Goal: Transaction & Acquisition: Purchase product/service

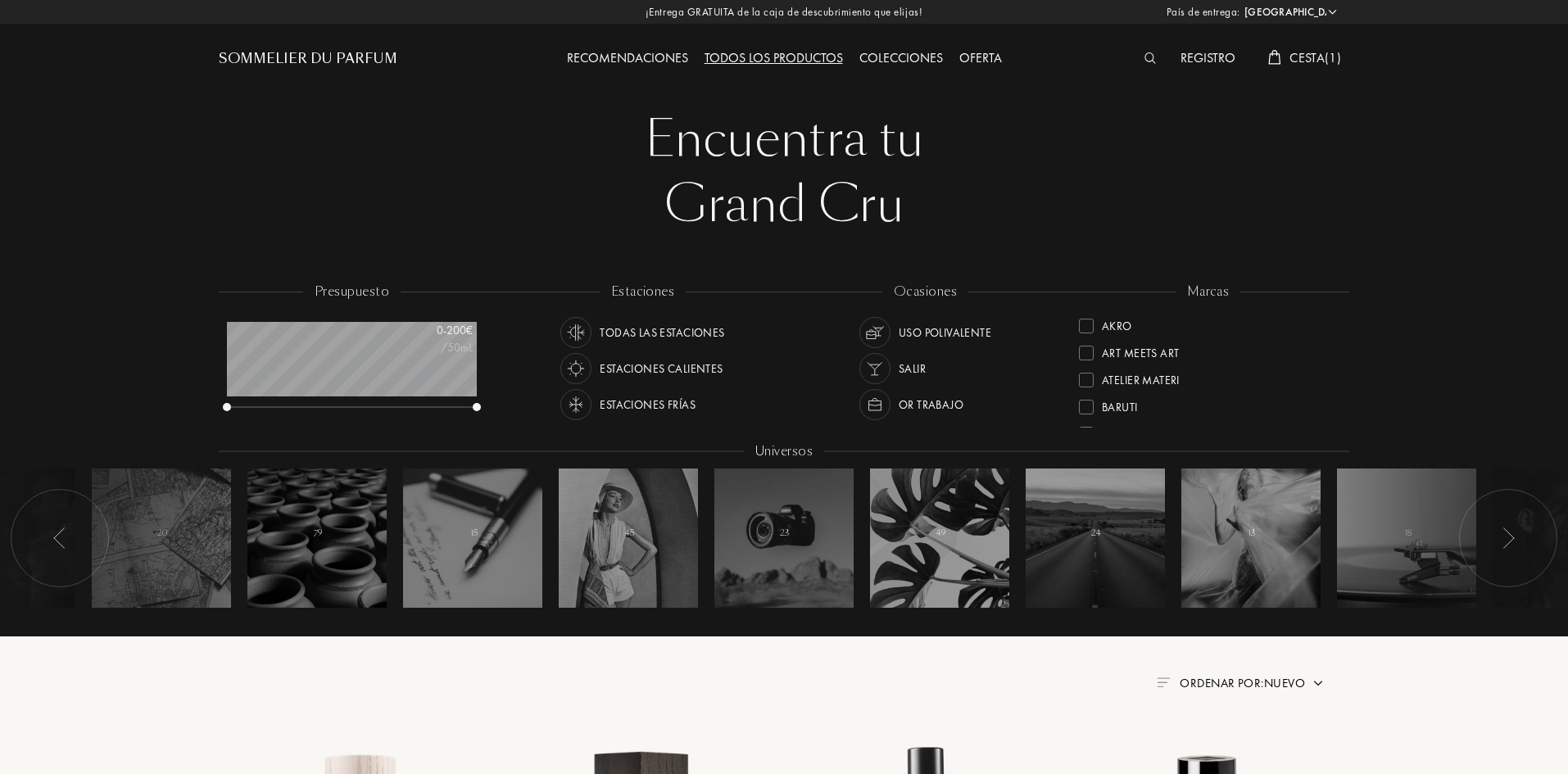
select select "ES"
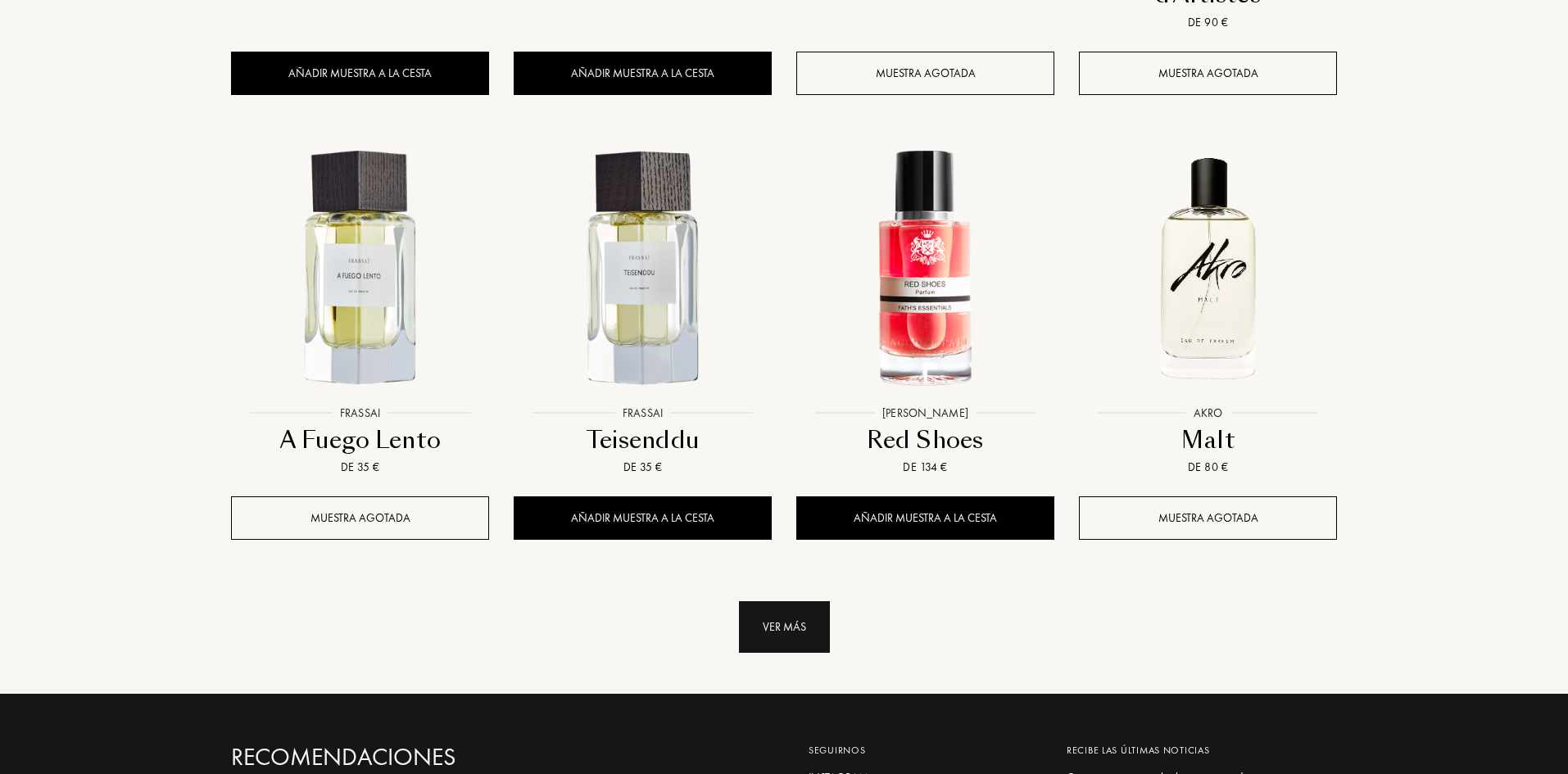
click at [767, 601] on div "Ver más" at bounding box center [784, 626] width 91 height 51
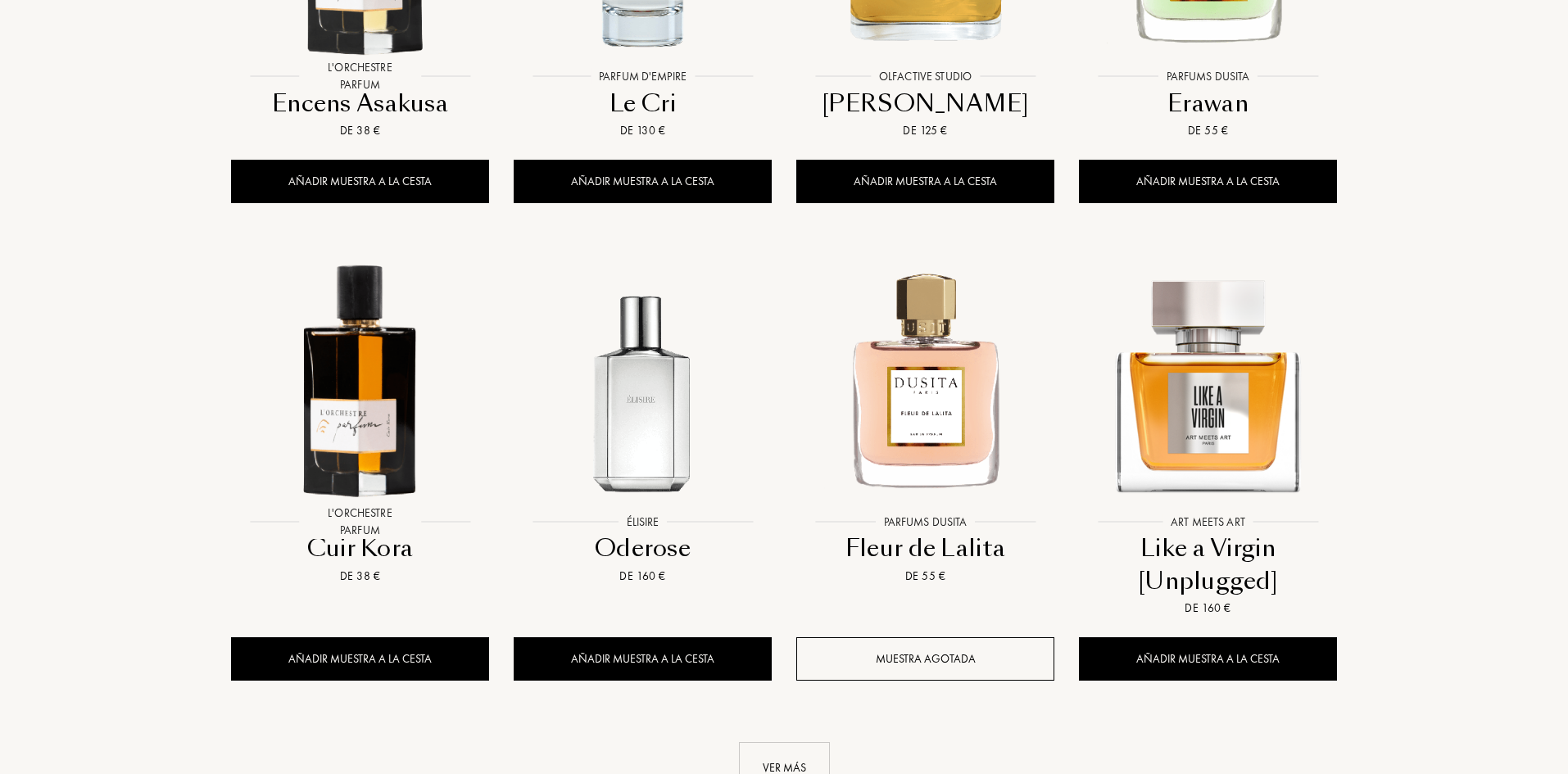
scroll to position [21872, 0]
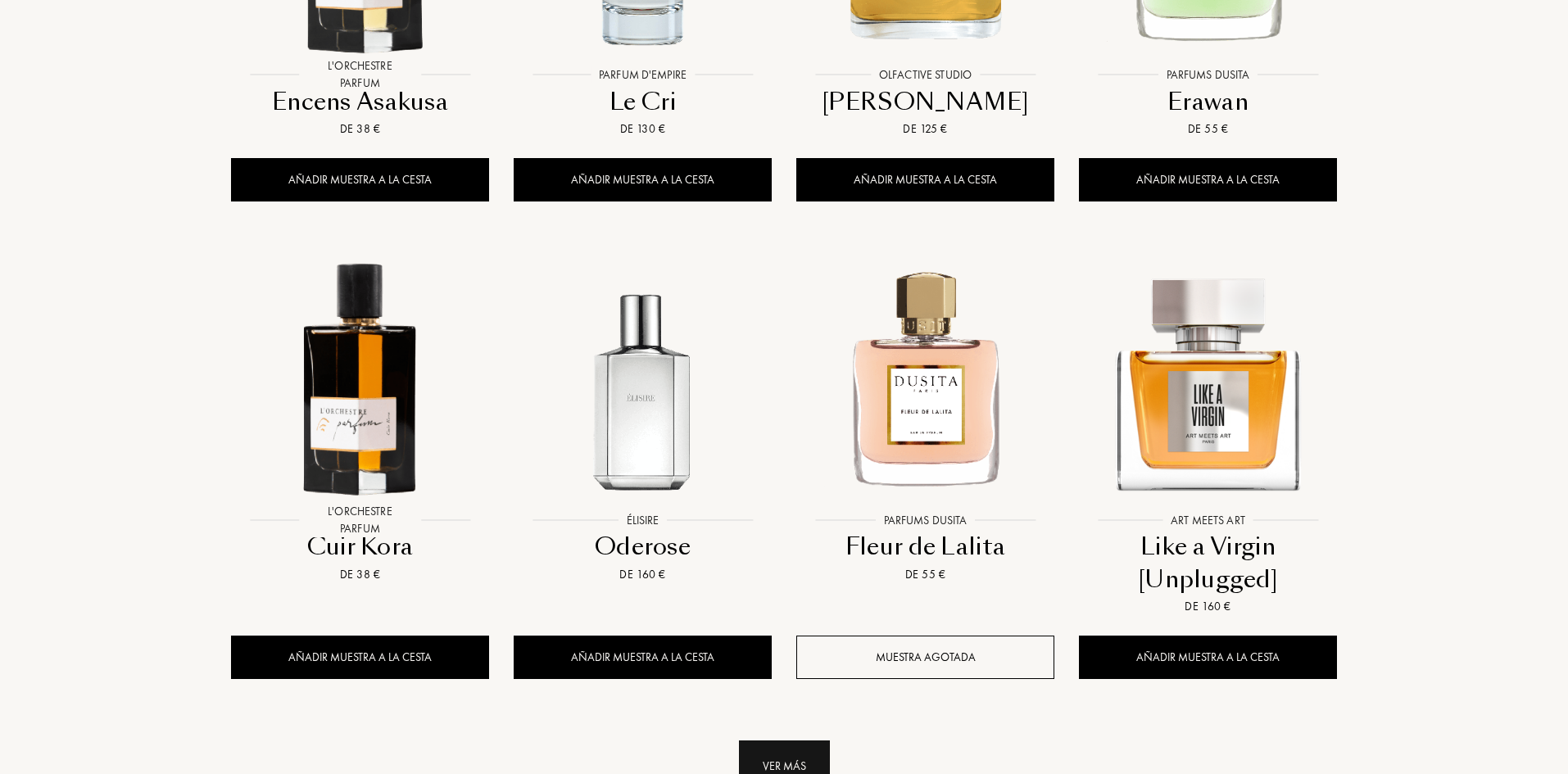
click at [758, 741] on div "Ver más" at bounding box center [784, 766] width 91 height 51
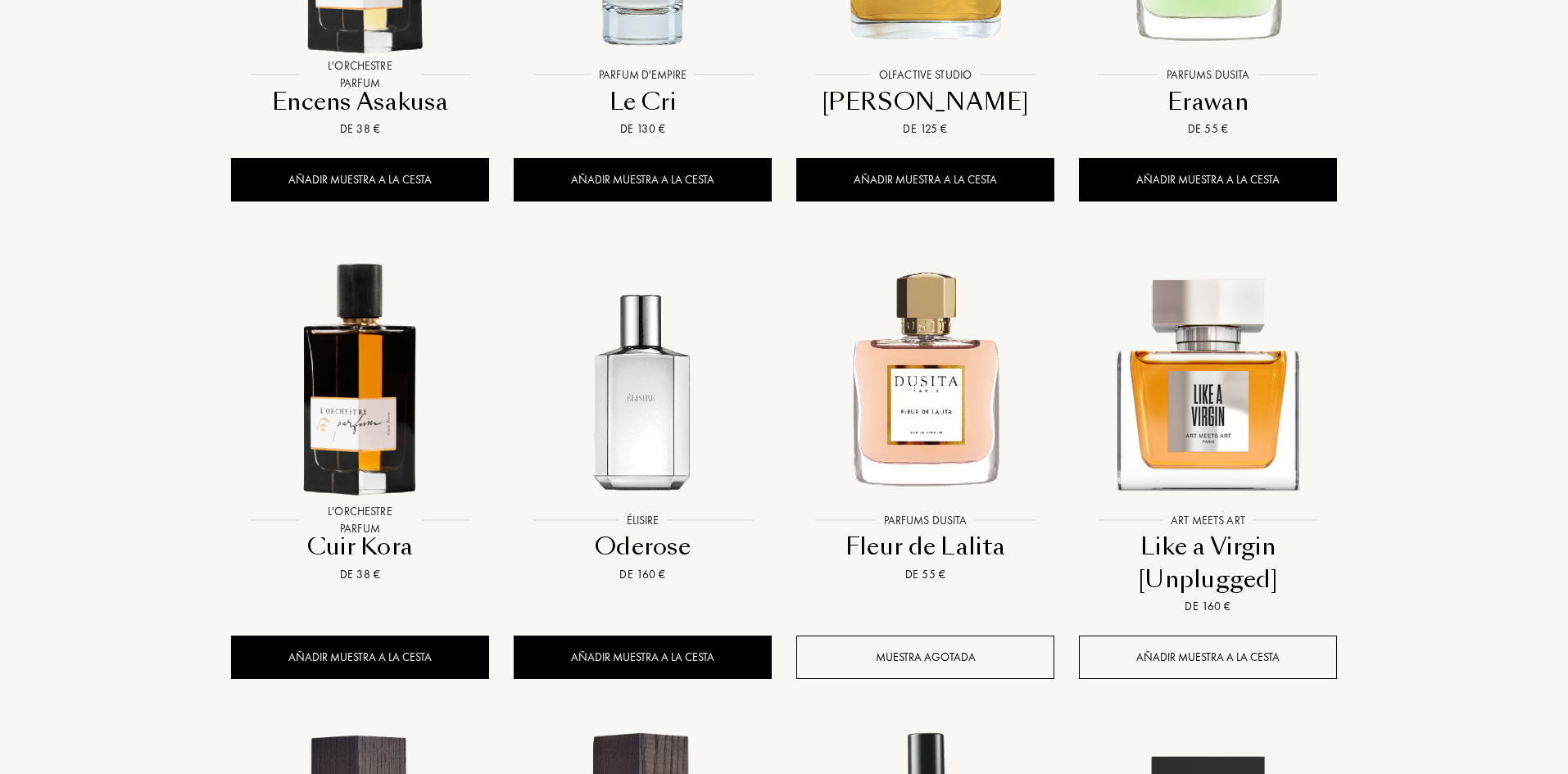
click at [1218, 636] on div "Añadir muestra a la cesta" at bounding box center [1208, 657] width 258 height 43
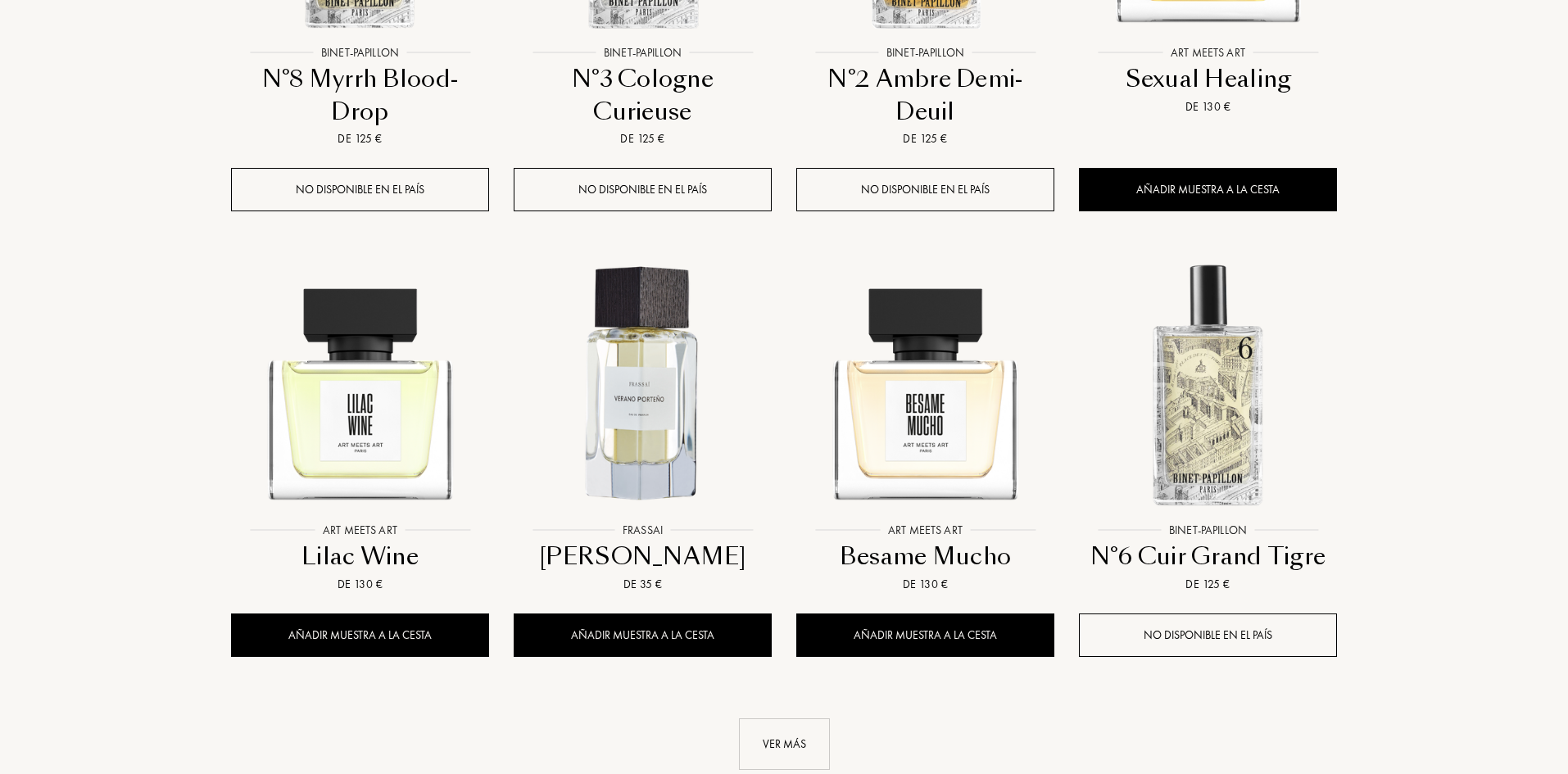
scroll to position [23264, 0]
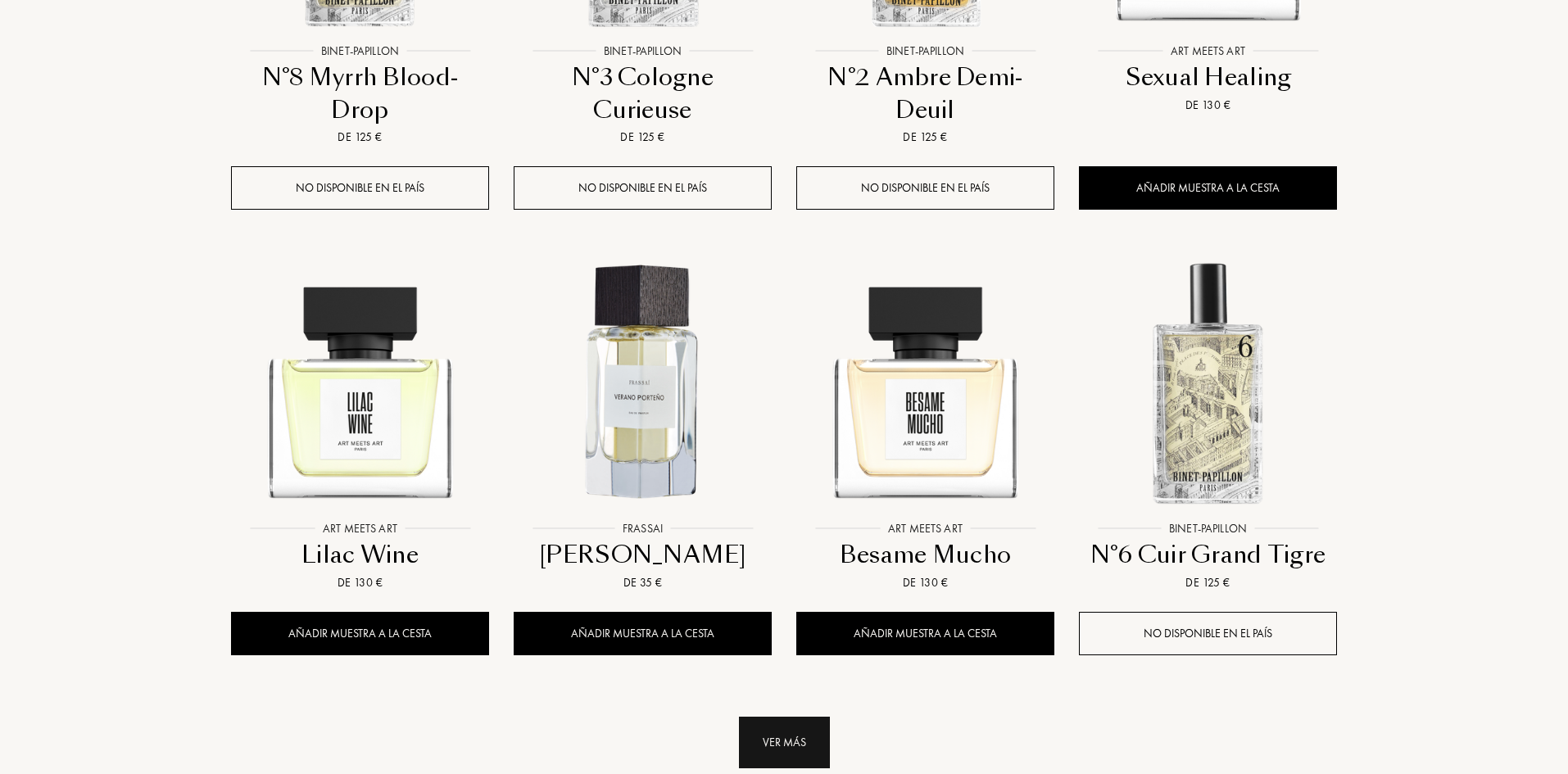
click at [769, 717] on div "Ver más" at bounding box center [784, 742] width 91 height 51
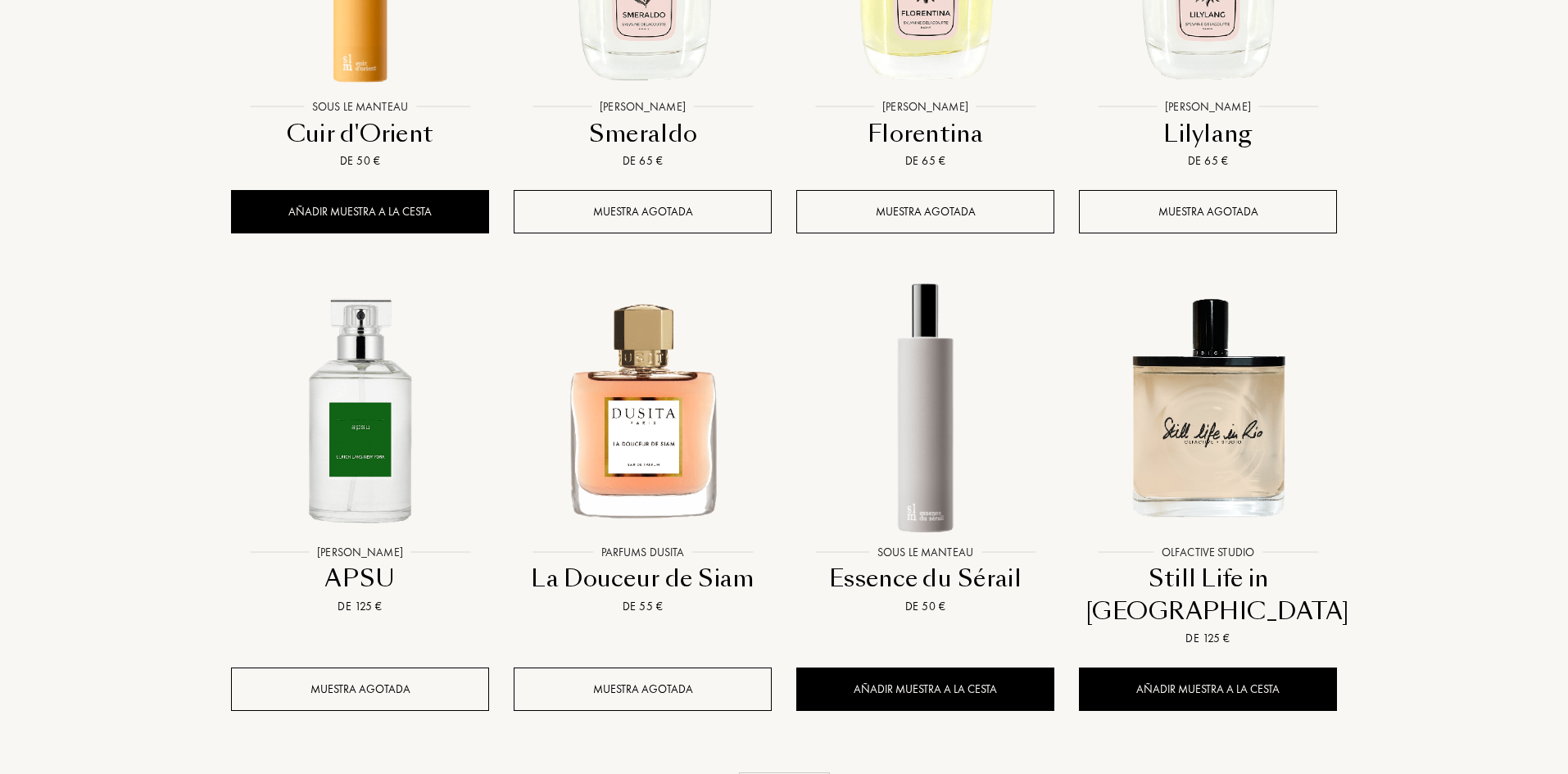
scroll to position [24739, 0]
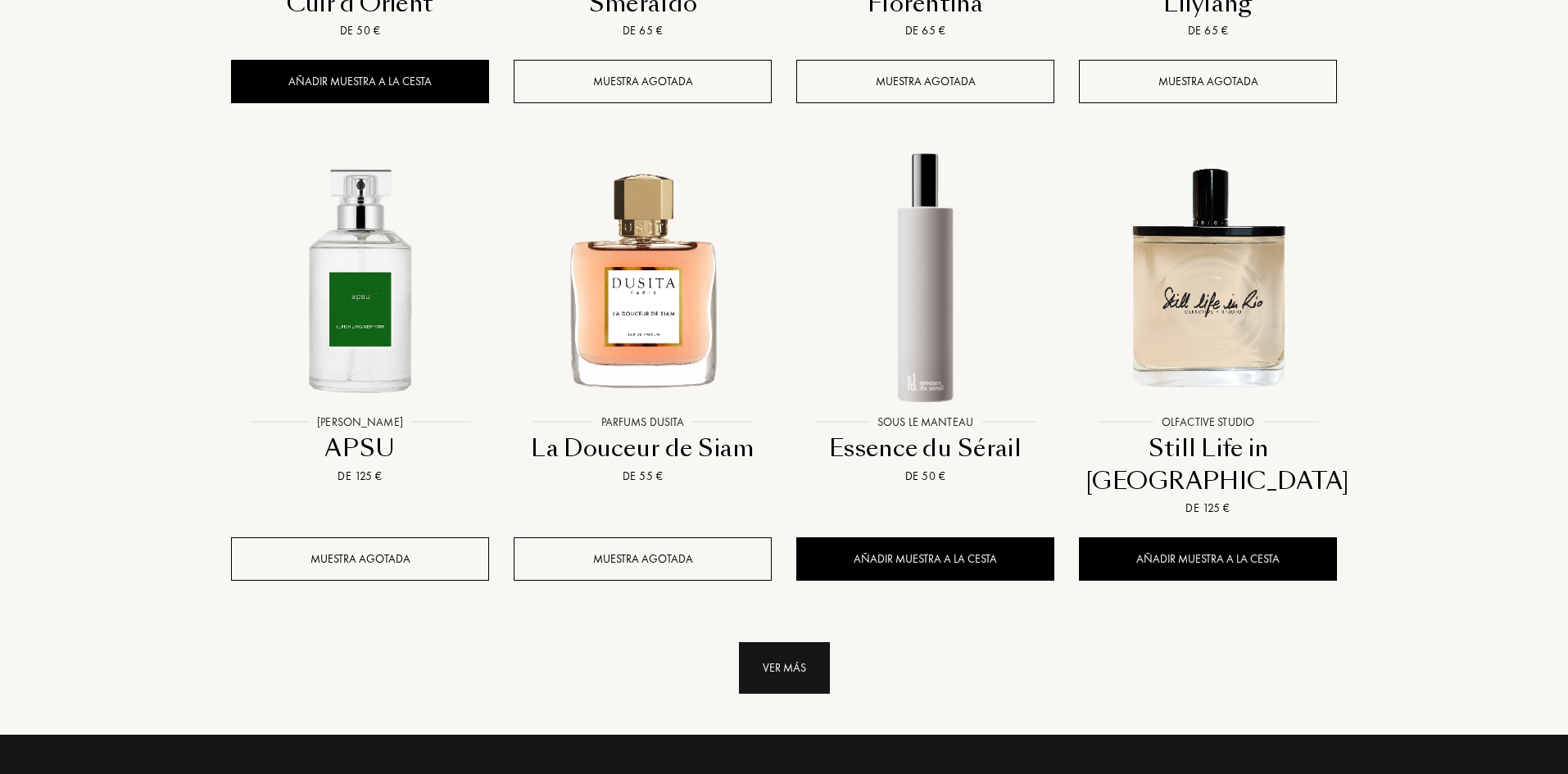
click at [799, 642] on div "Ver más" at bounding box center [784, 667] width 91 height 51
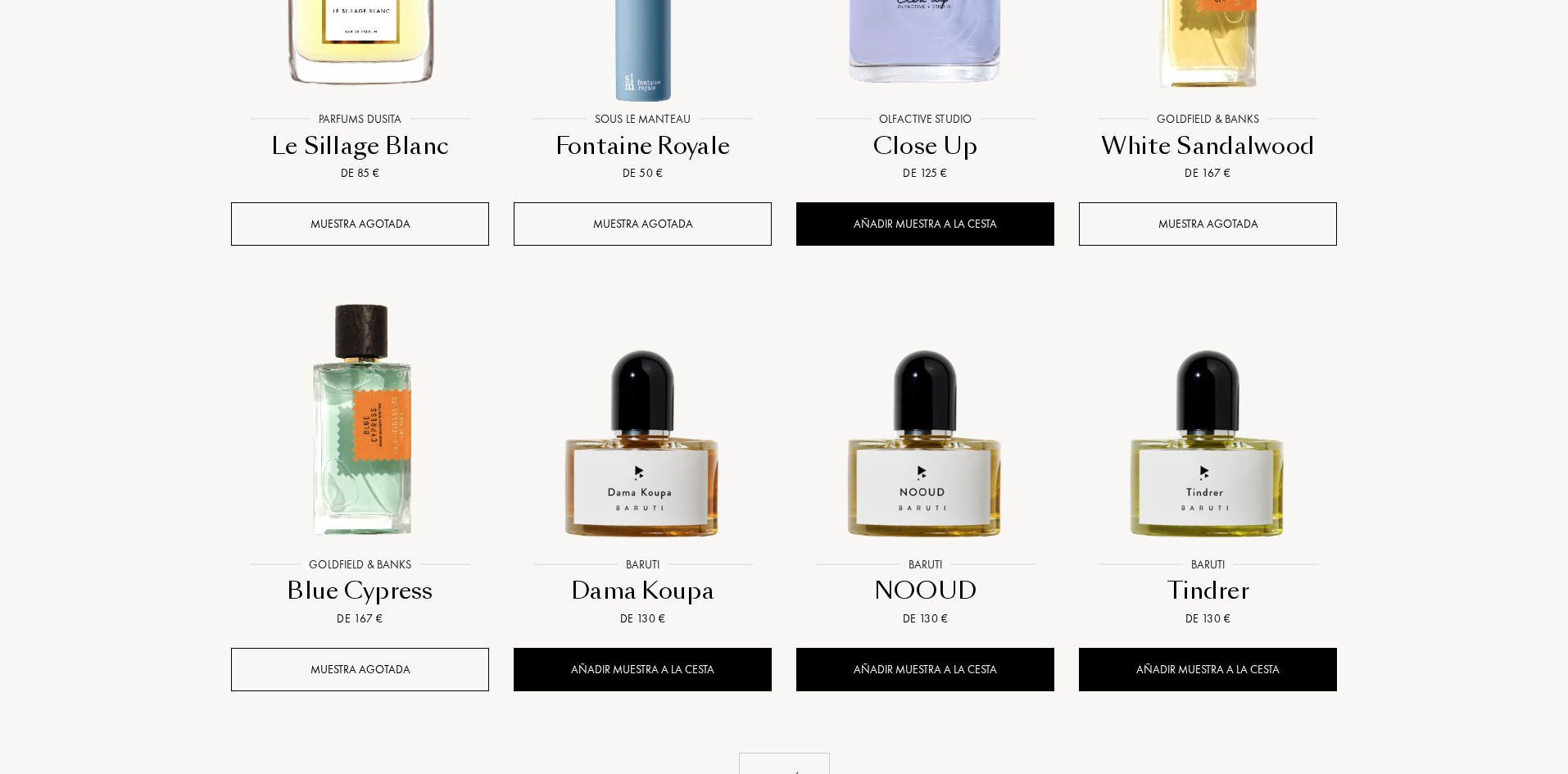
scroll to position [25968, 0]
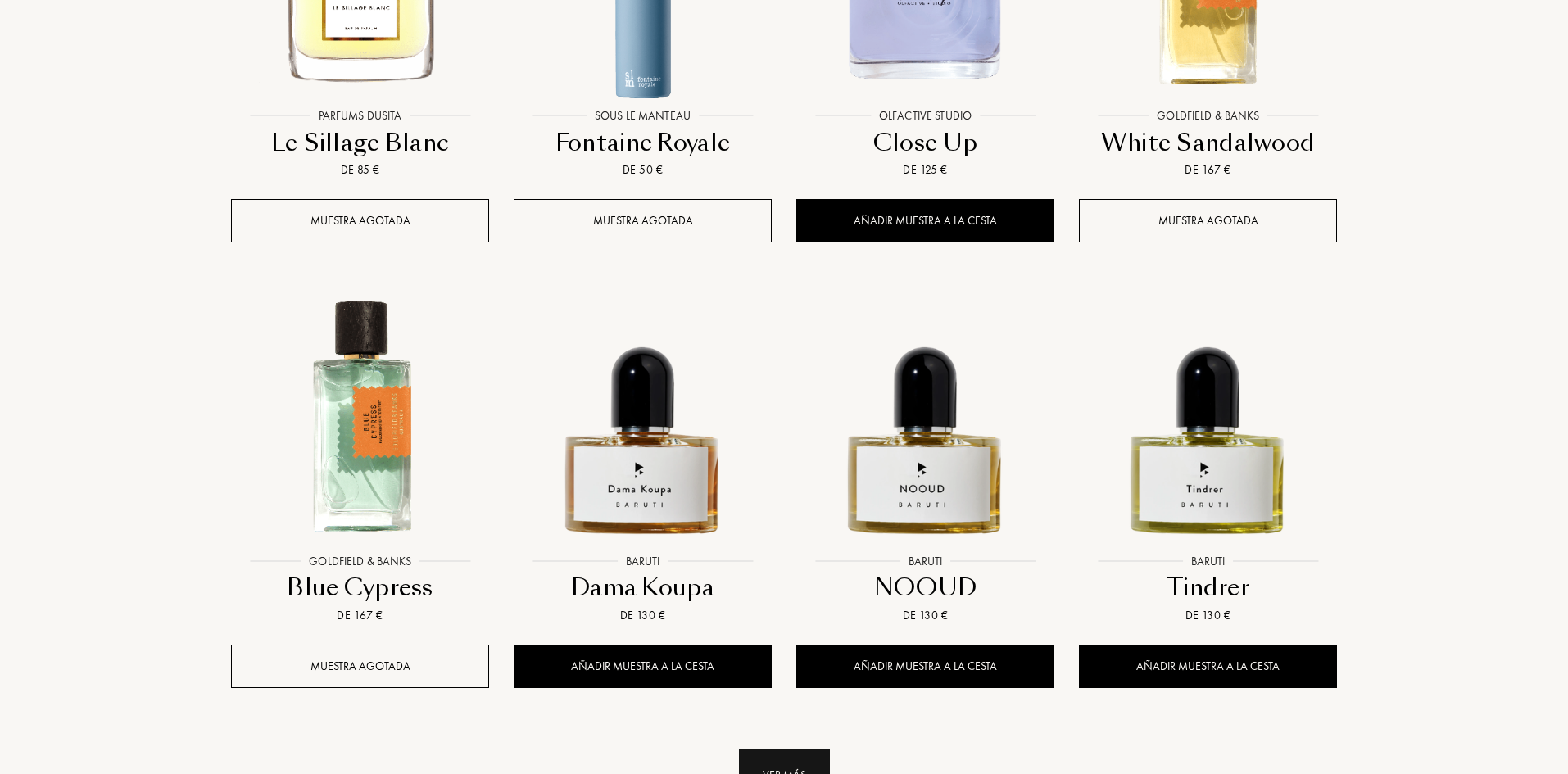
click at [777, 750] on div "Ver más" at bounding box center [784, 775] width 91 height 51
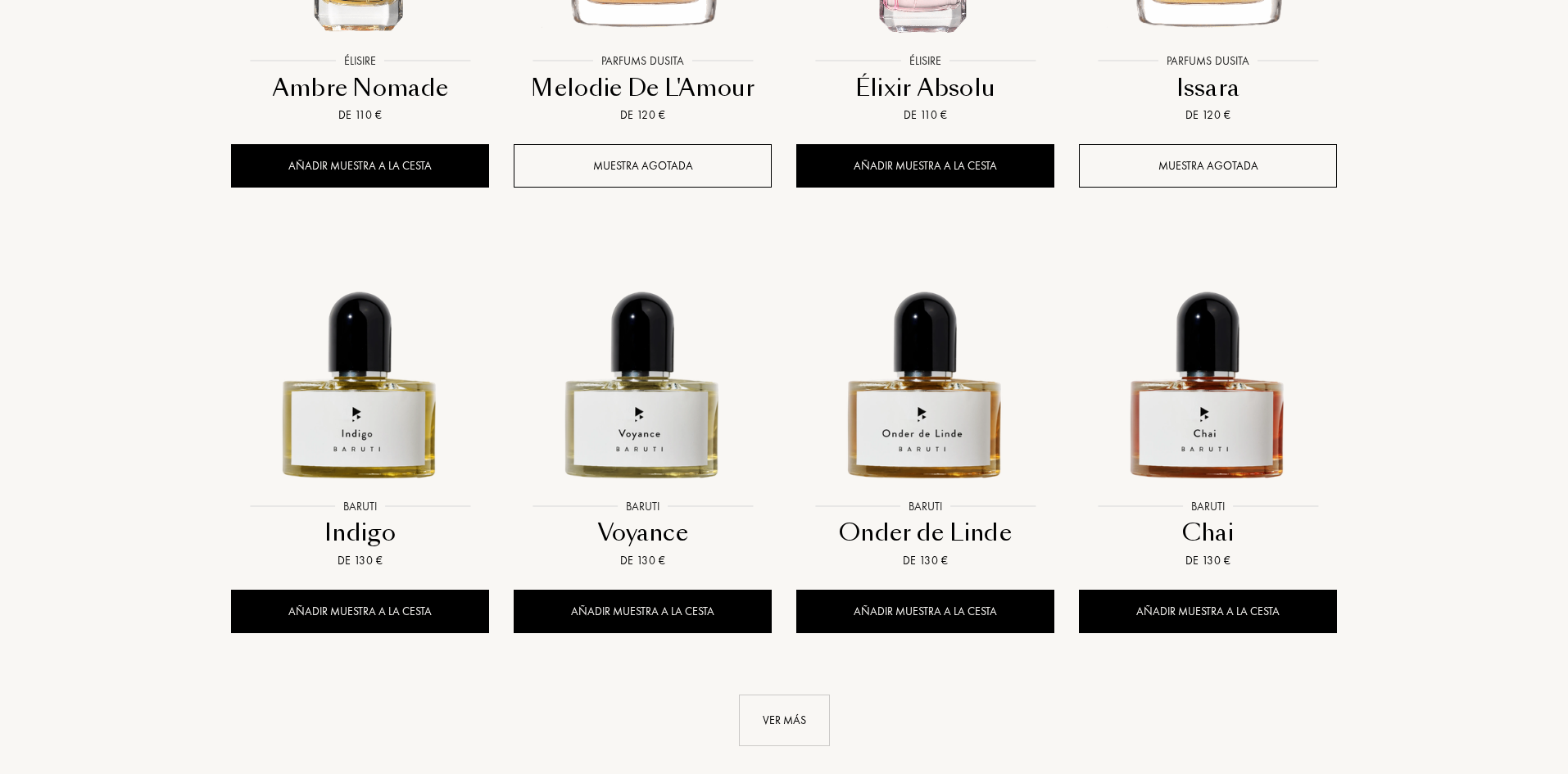
scroll to position [27360, 0]
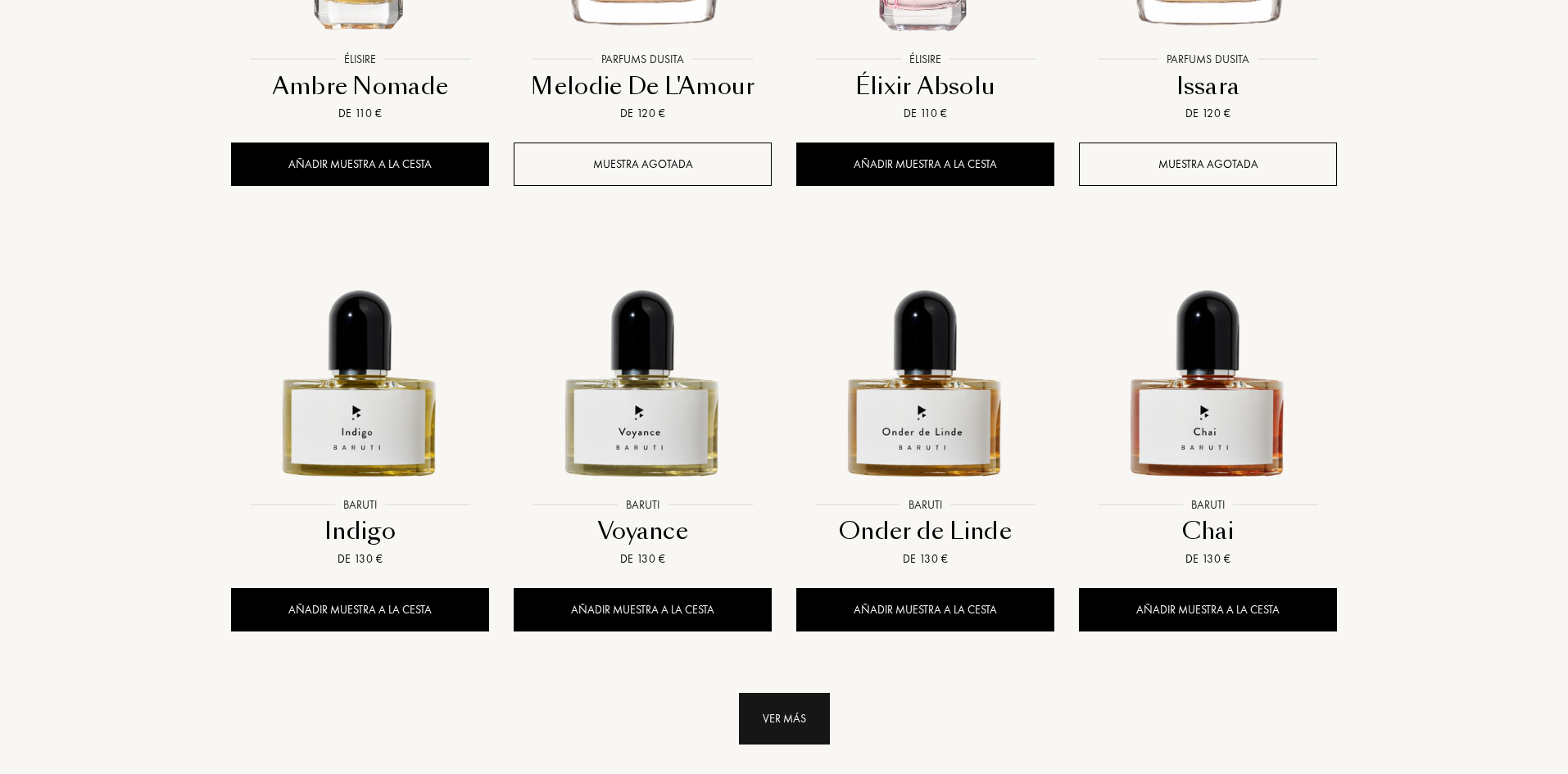
click at [811, 693] on div "Ver más" at bounding box center [784, 718] width 91 height 51
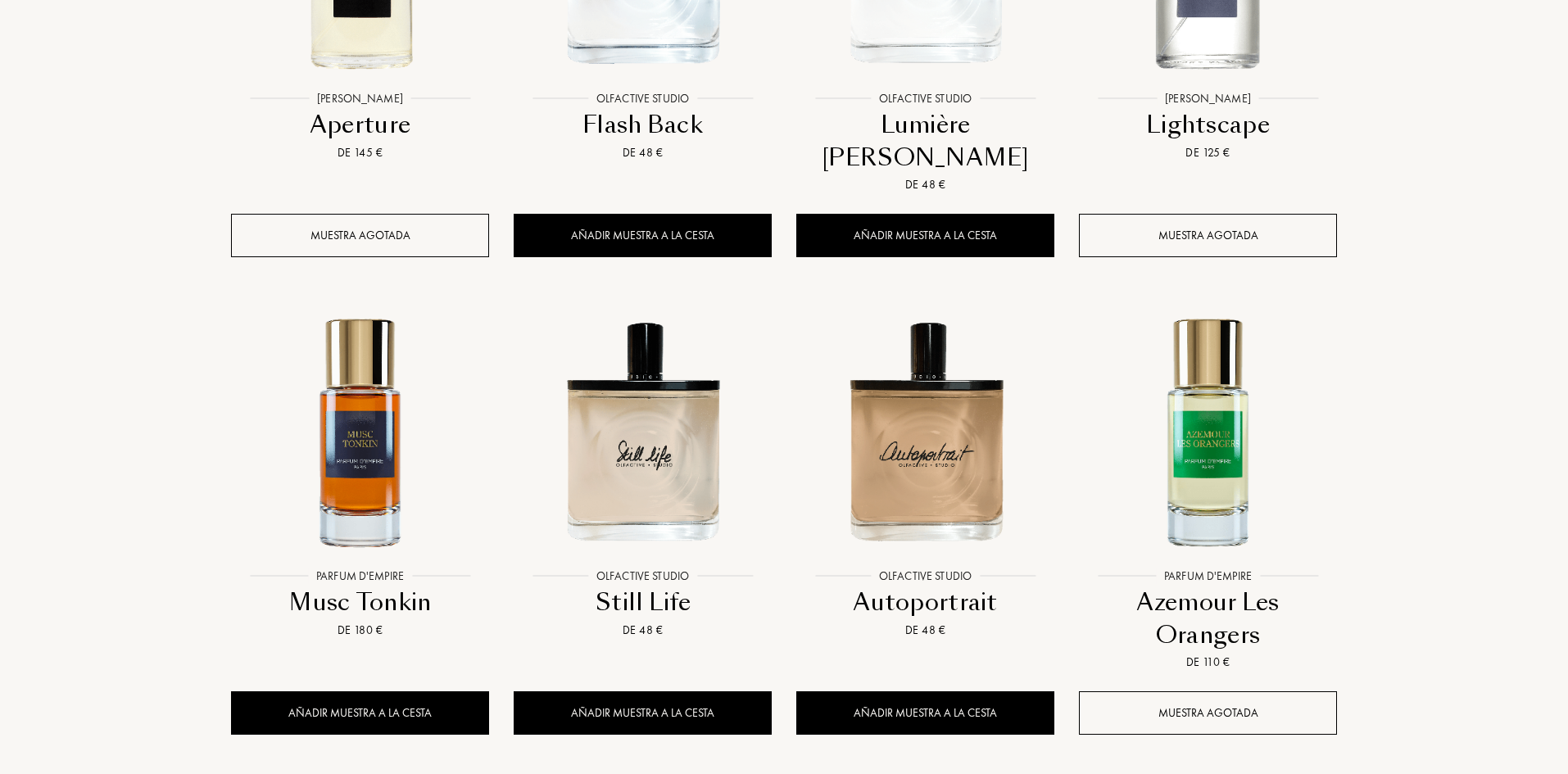
scroll to position [28671, 0]
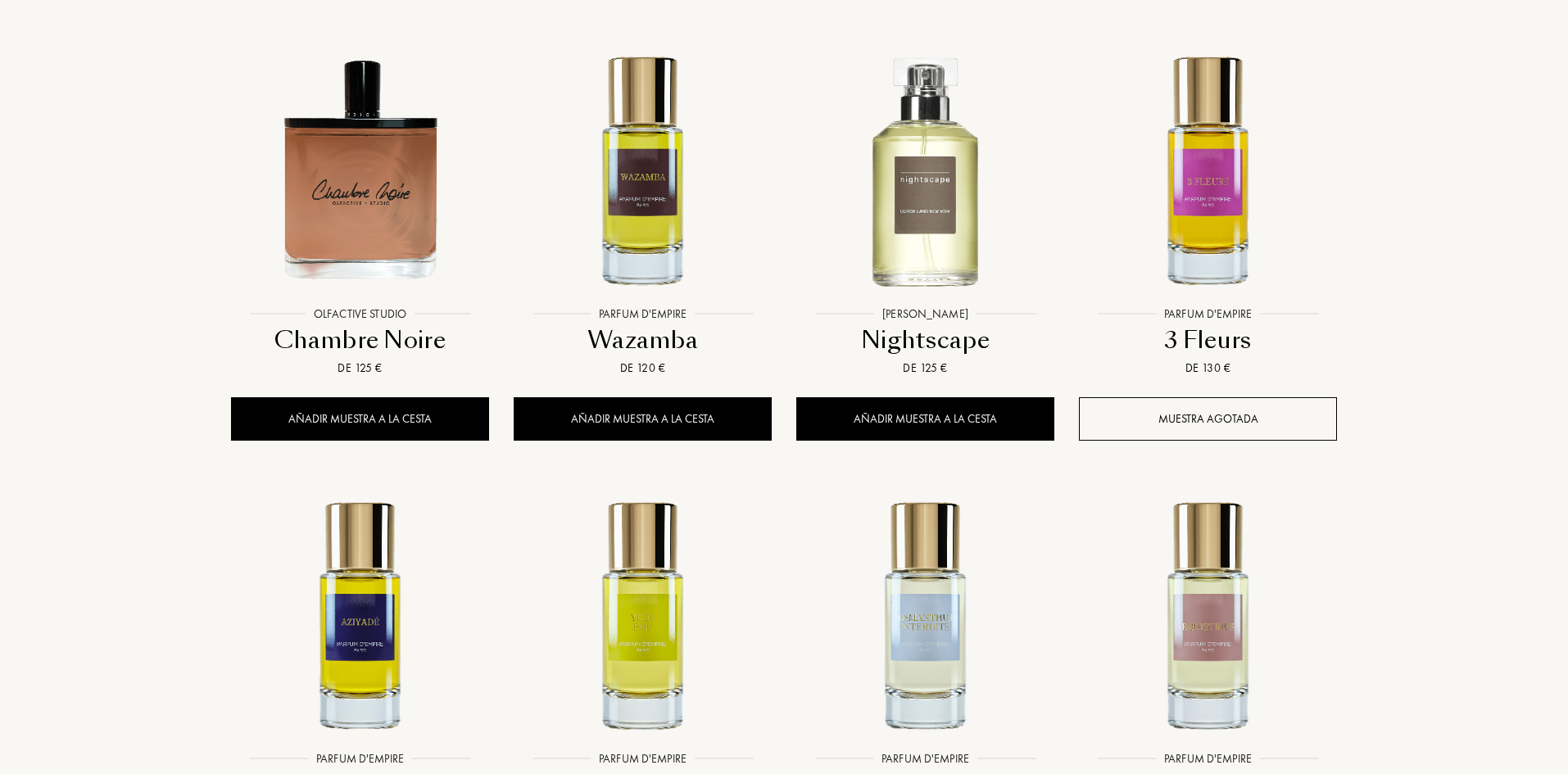
scroll to position [29490, 0]
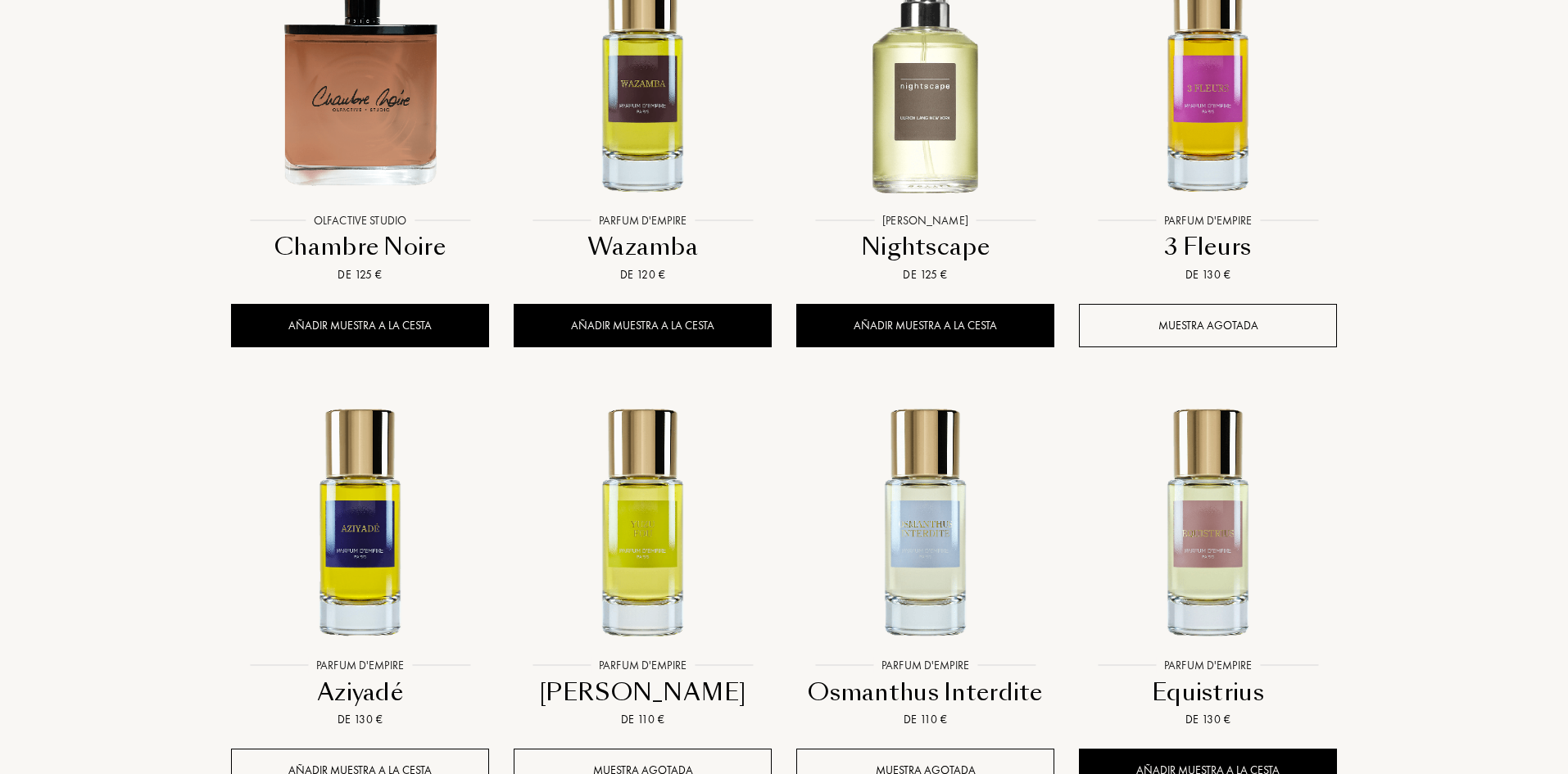
click at [310, 749] on div "Añadir muestra a la cesta" at bounding box center [360, 771] width 258 height 43
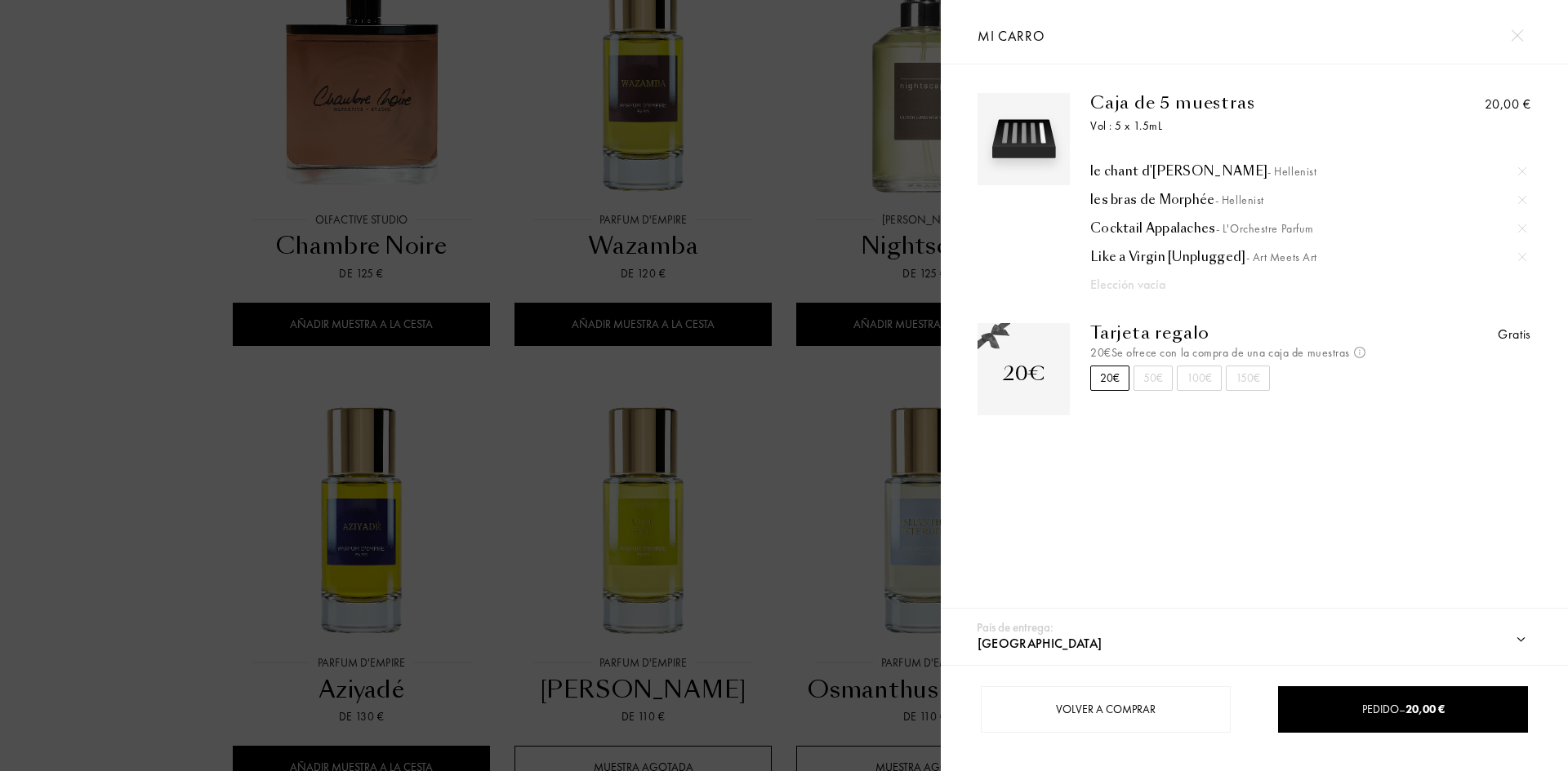
click at [47, 368] on div at bounding box center [470, 386] width 940 height 771
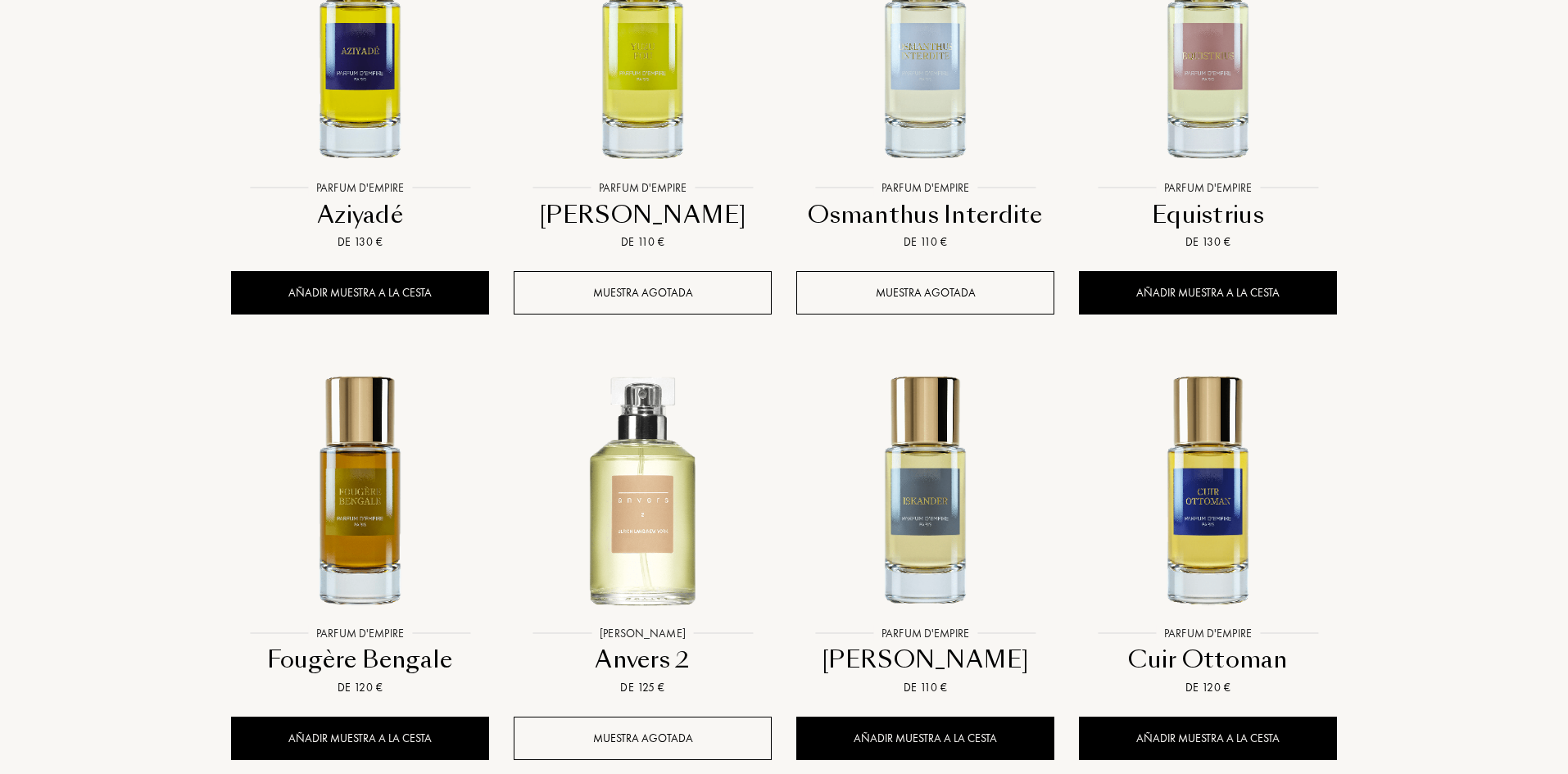
scroll to position [29982, 0]
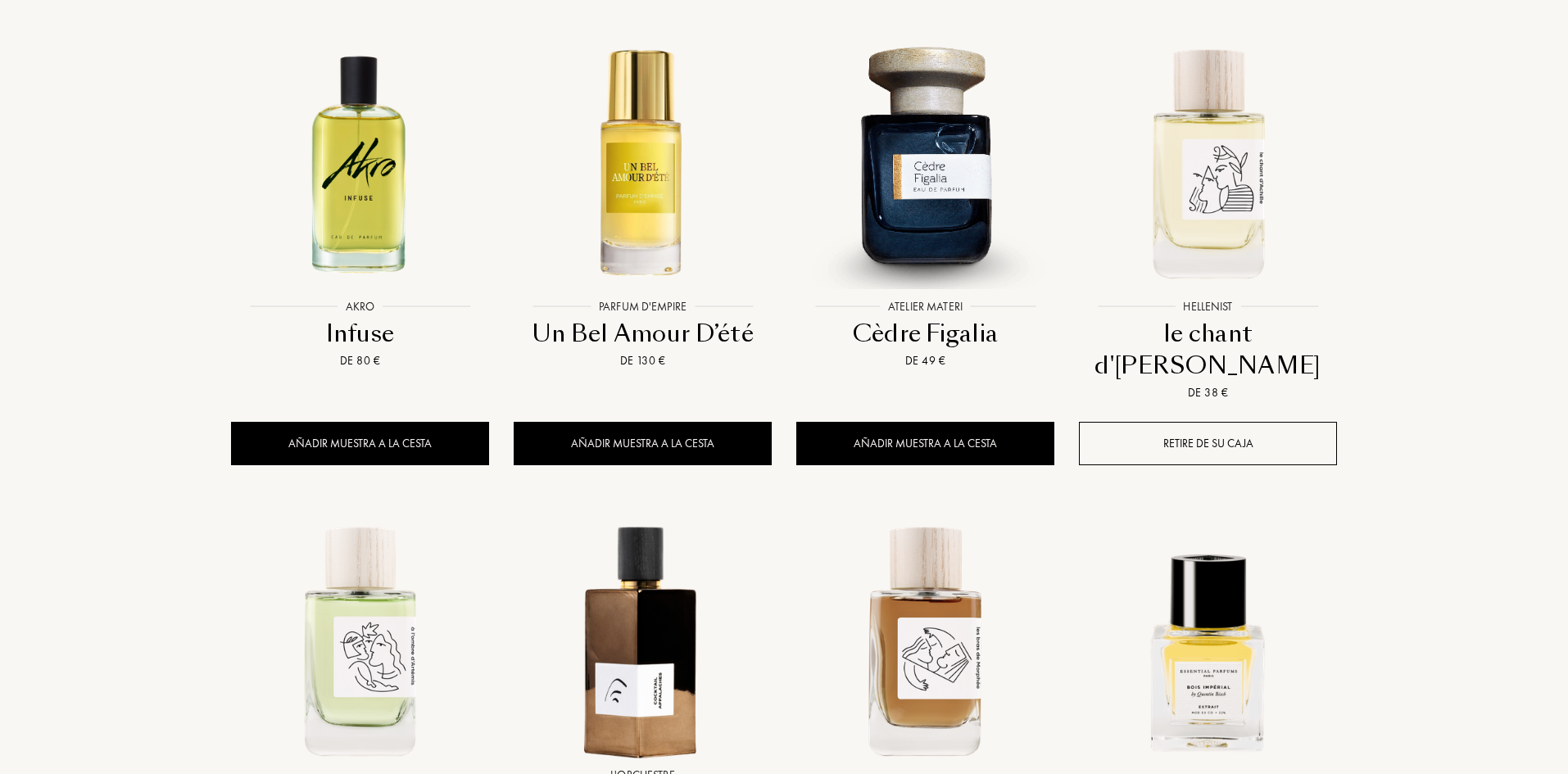
scroll to position [0, 0]
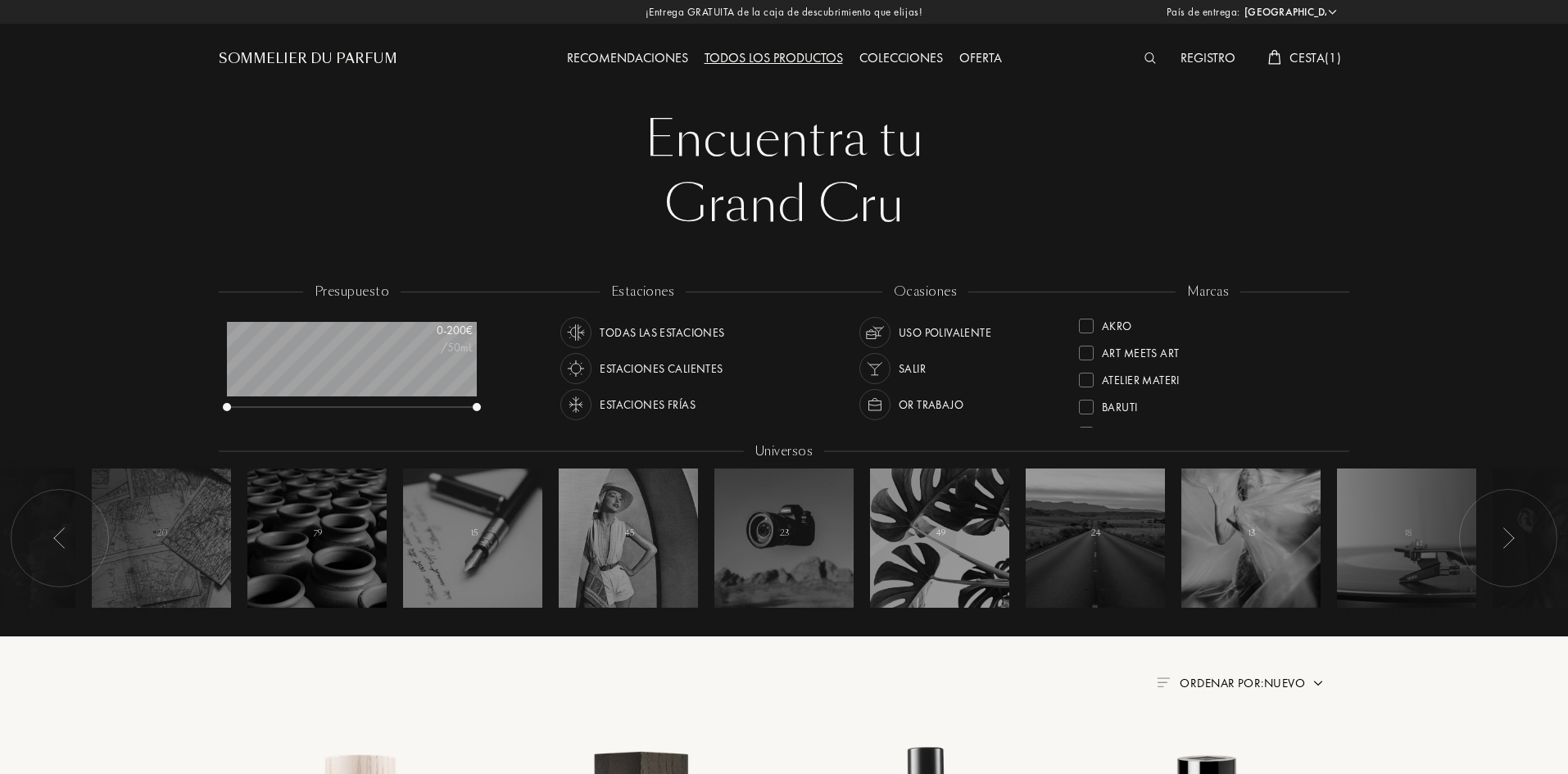
click at [883, 60] on div "Colecciones" at bounding box center [901, 59] width 100 height 21
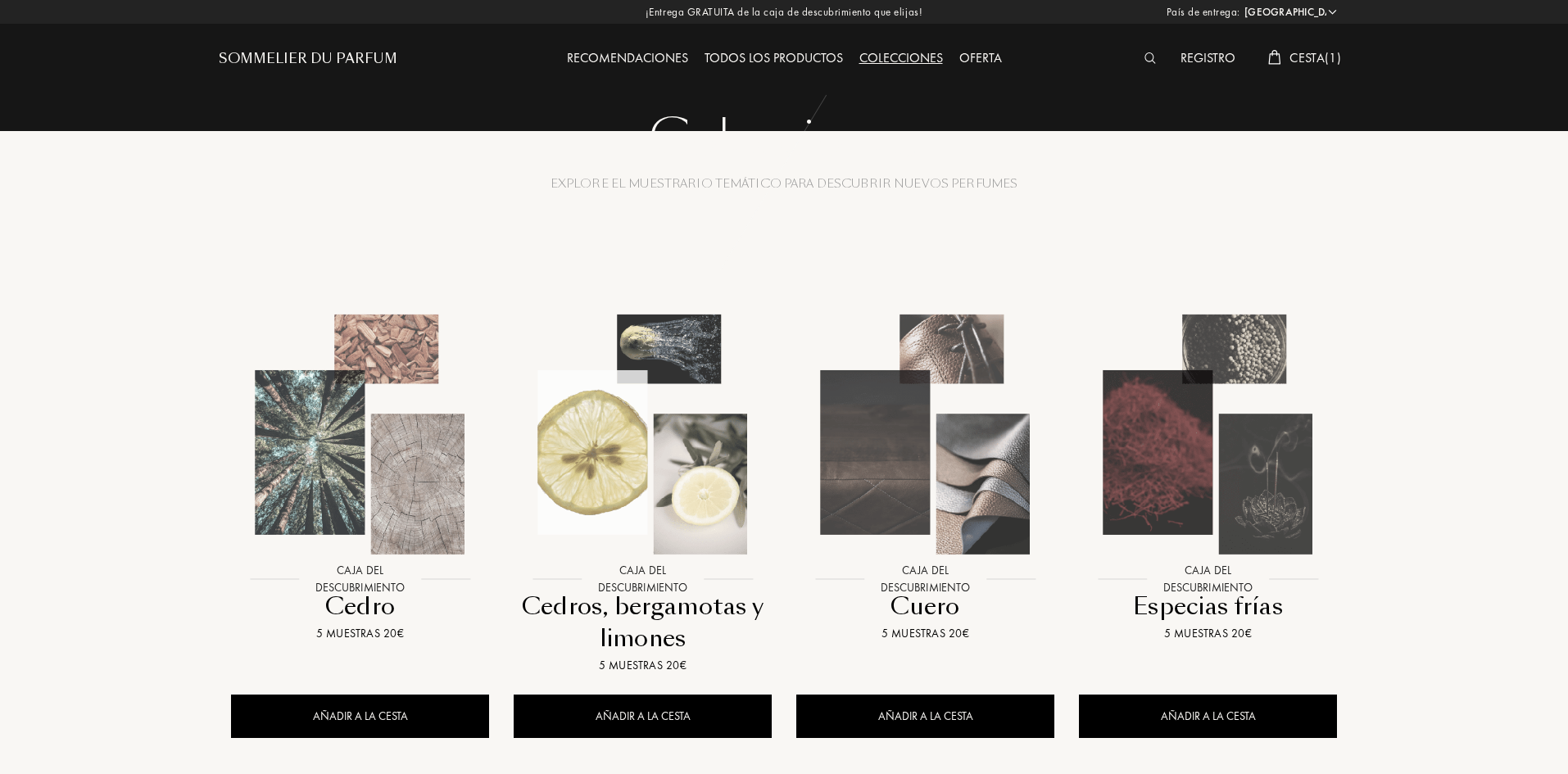
select select "ES"
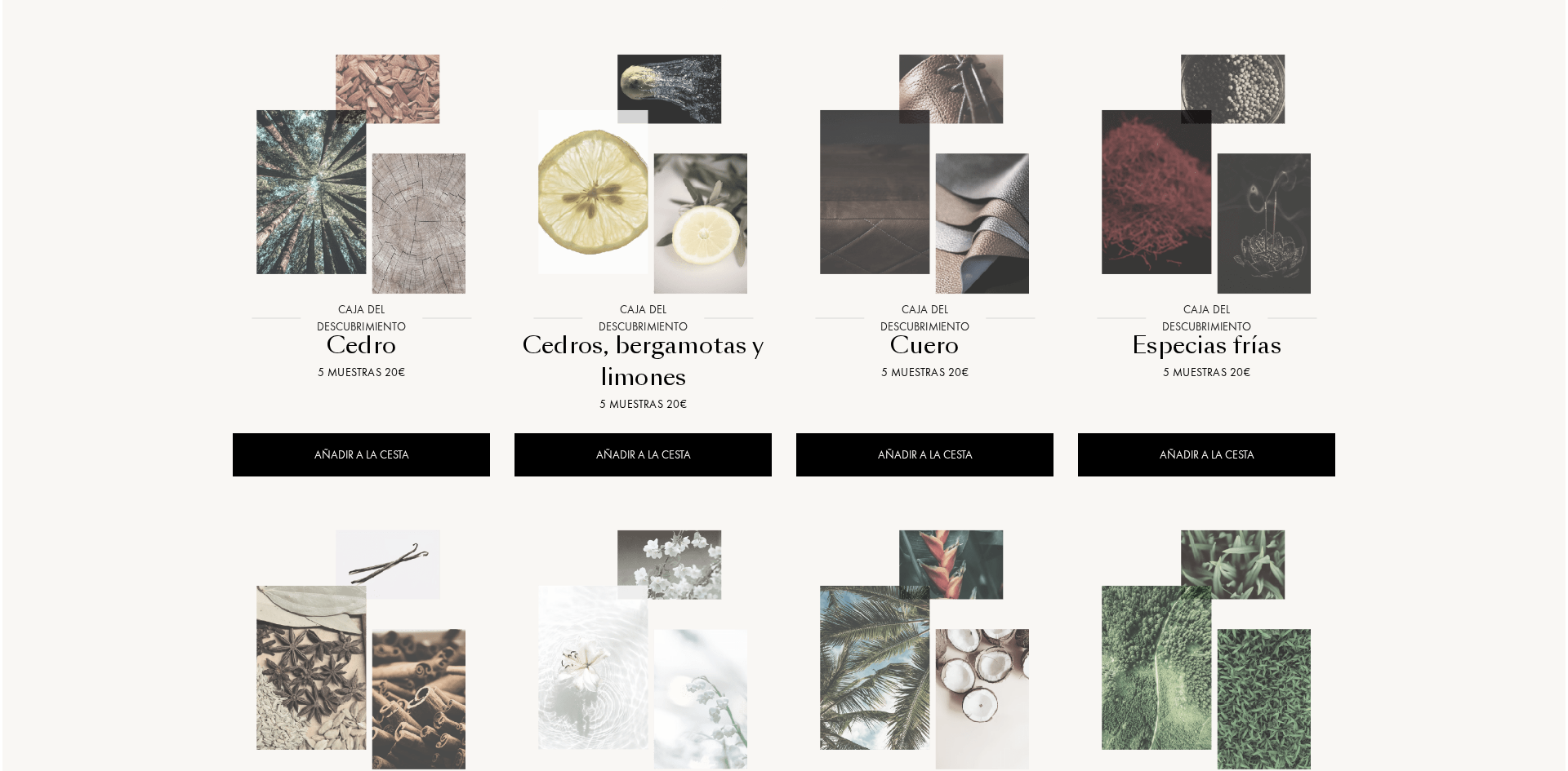
scroll to position [327, 0]
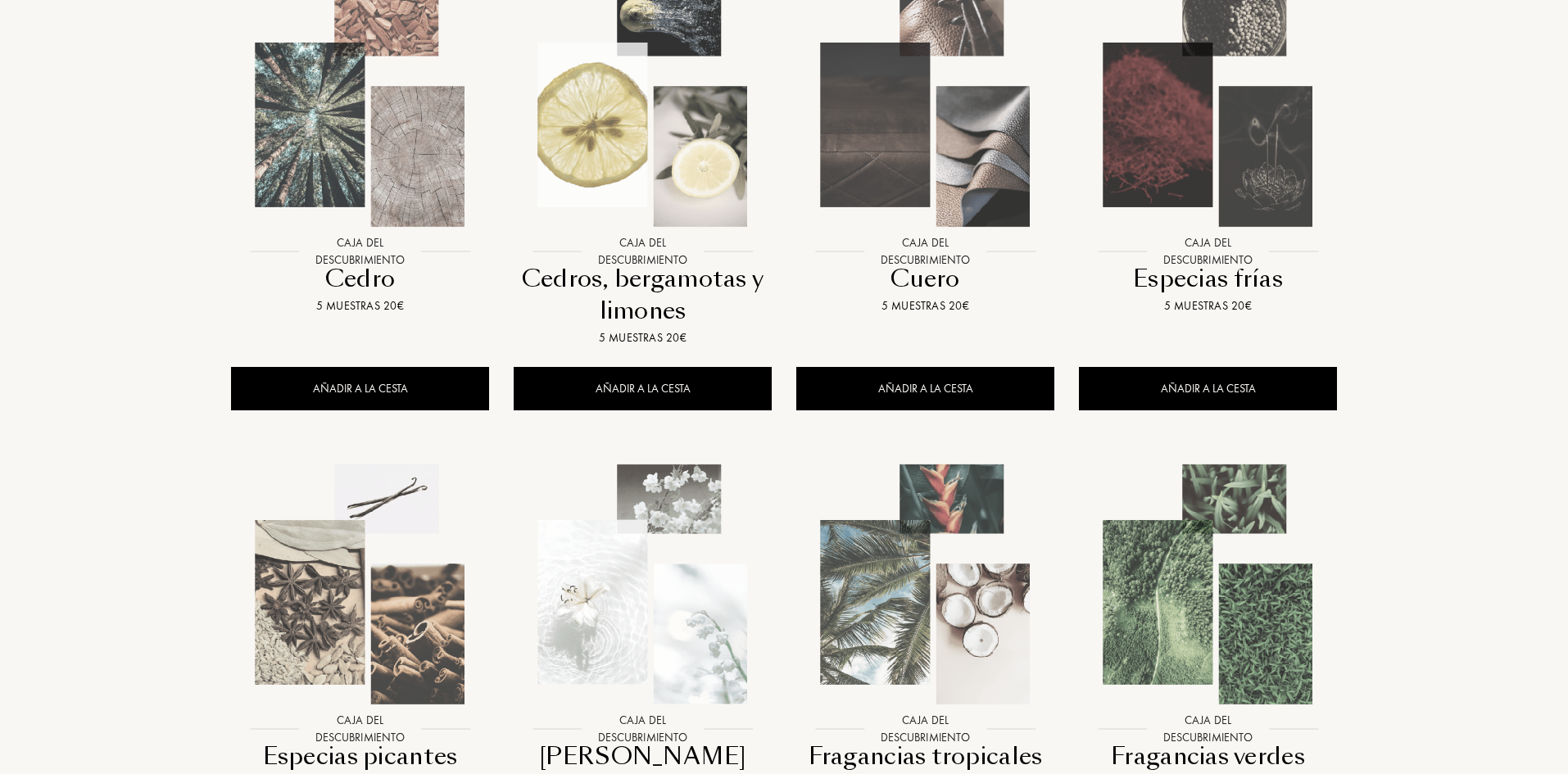
click at [372, 137] on img at bounding box center [360, 106] width 255 height 255
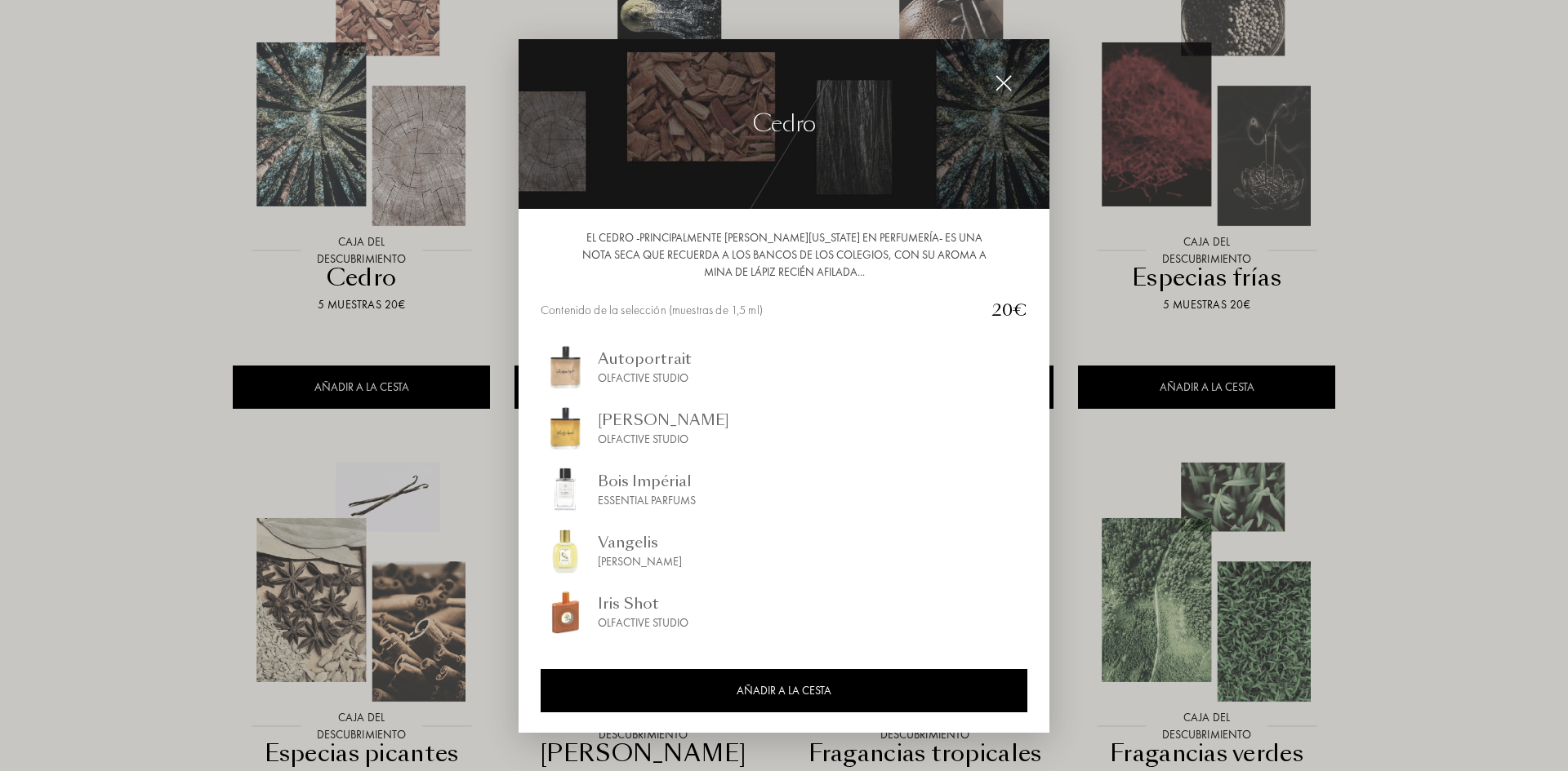
click at [38, 389] on div at bounding box center [784, 386] width 1568 height 771
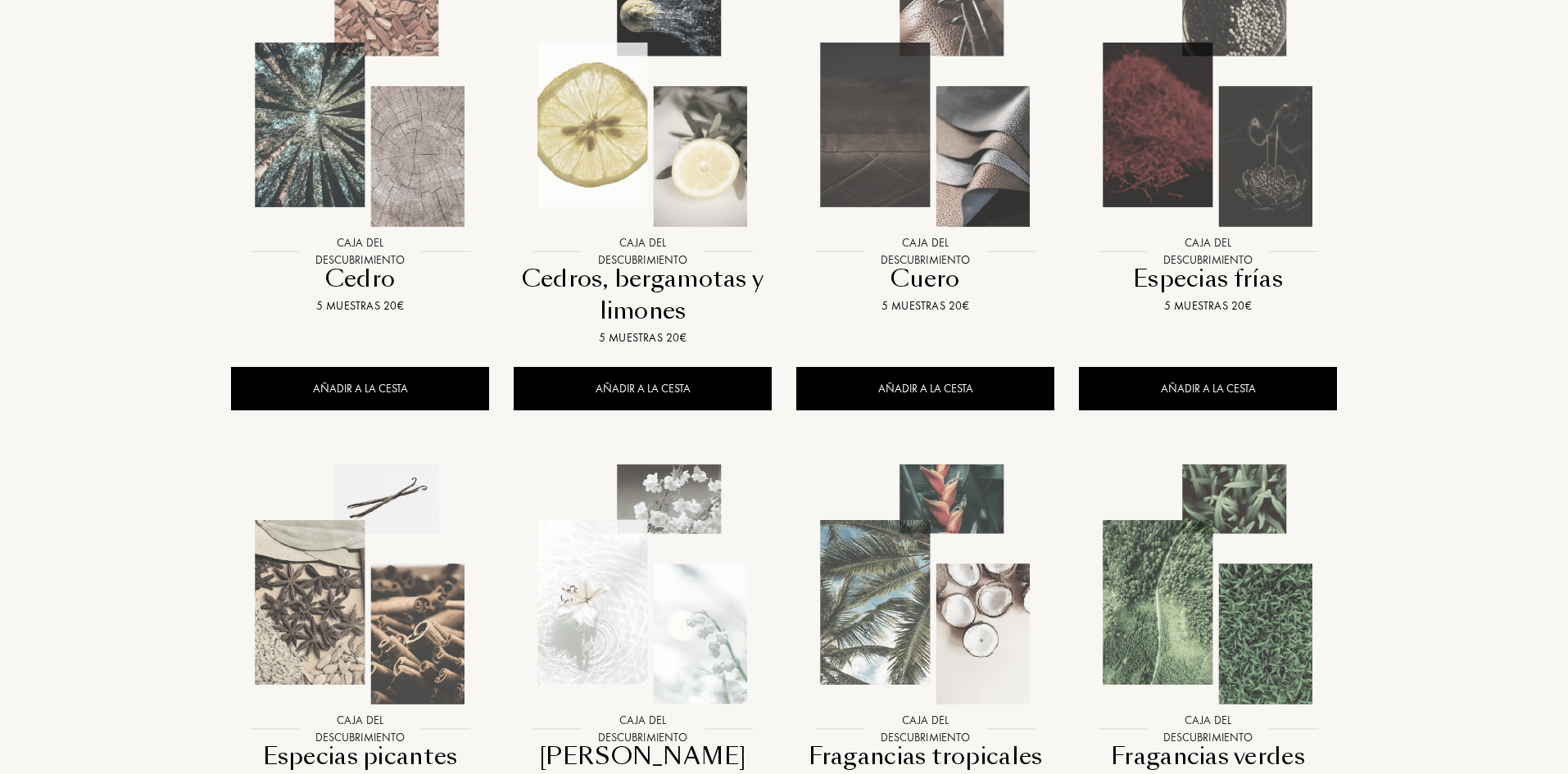
click at [628, 191] on img at bounding box center [642, 106] width 255 height 255
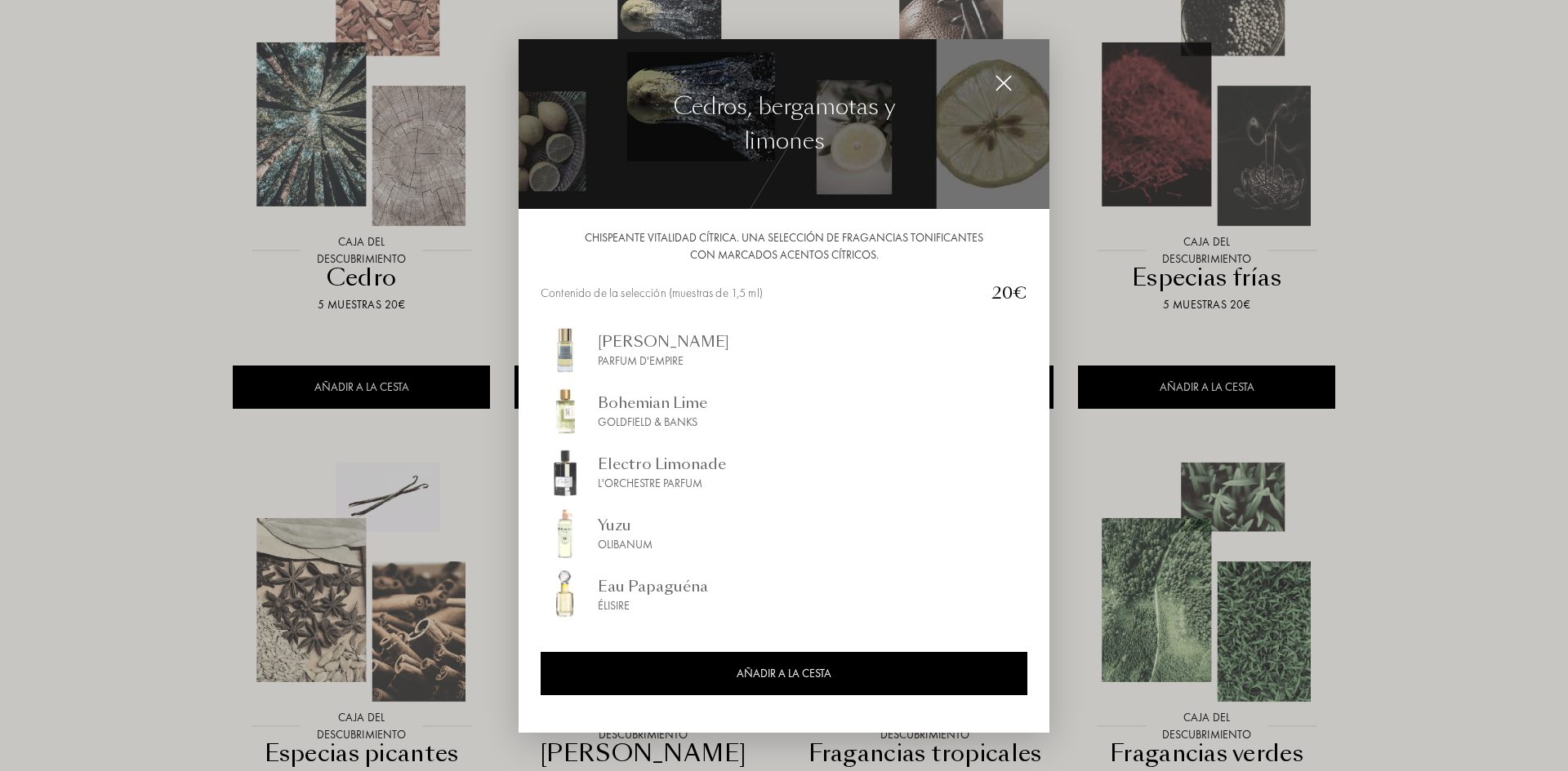
click at [62, 248] on div at bounding box center [784, 386] width 1568 height 771
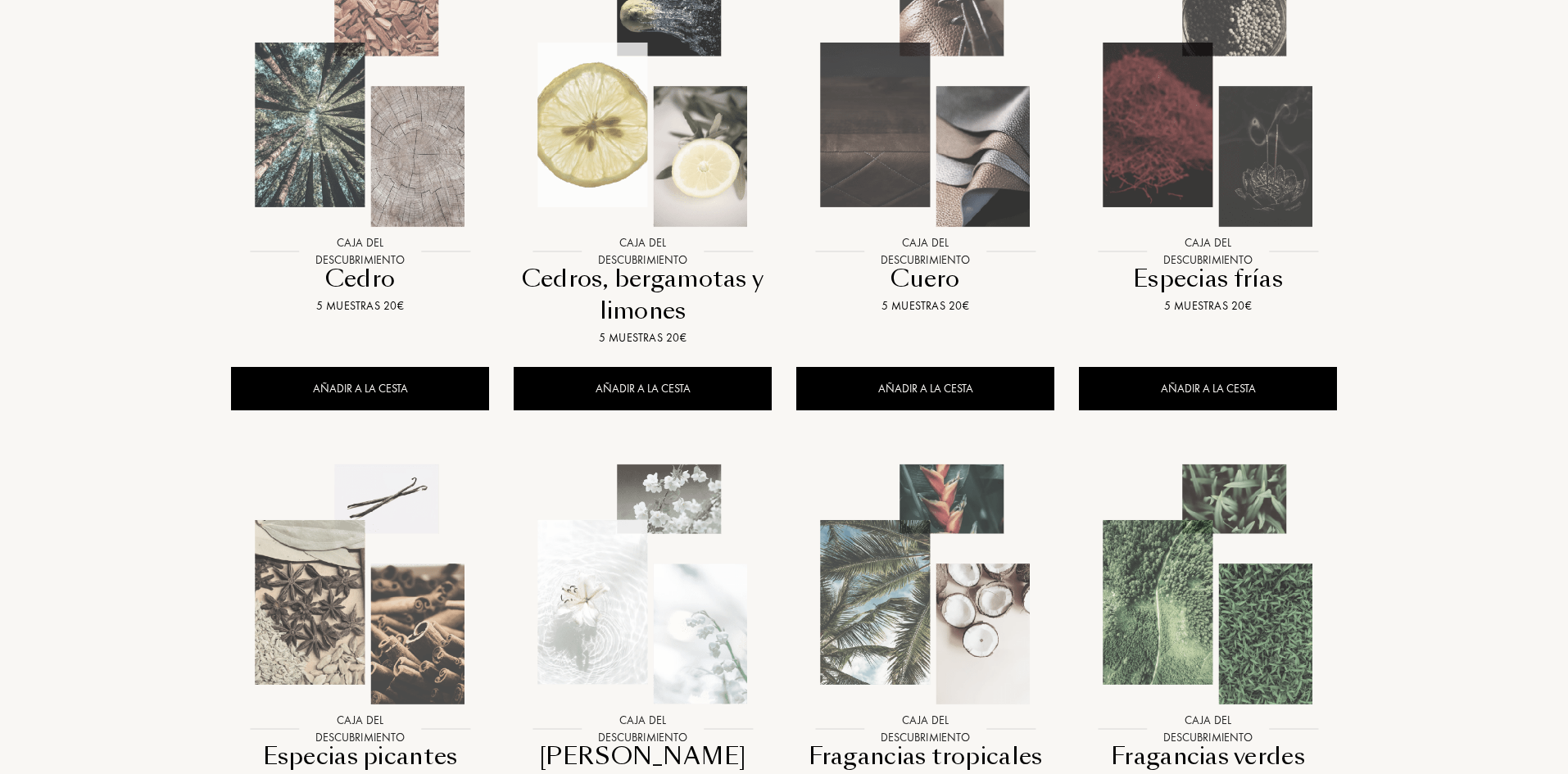
click at [1184, 149] on img at bounding box center [1207, 106] width 255 height 255
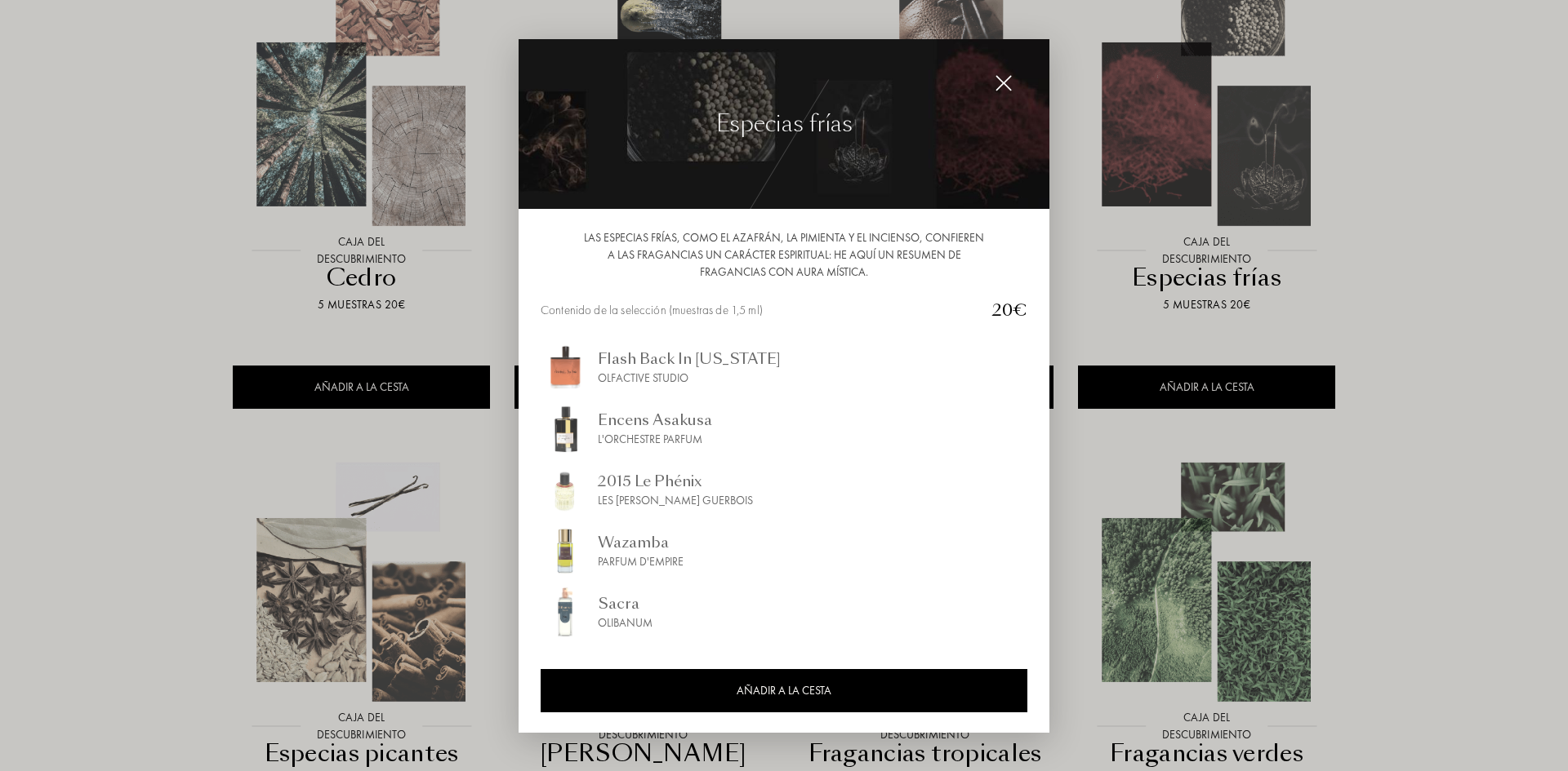
click at [1401, 204] on div at bounding box center [784, 386] width 1568 height 771
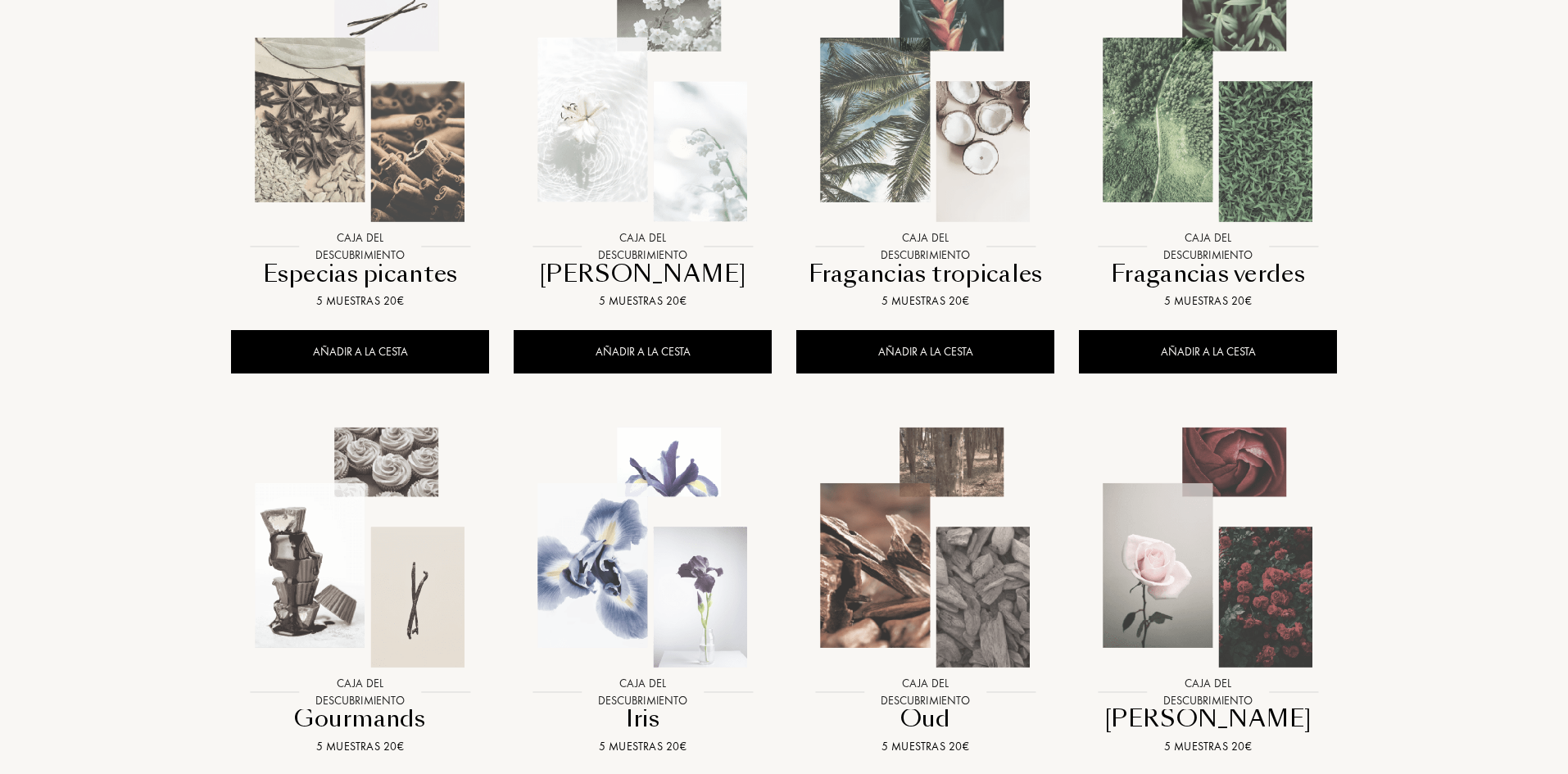
scroll to position [819, 0]
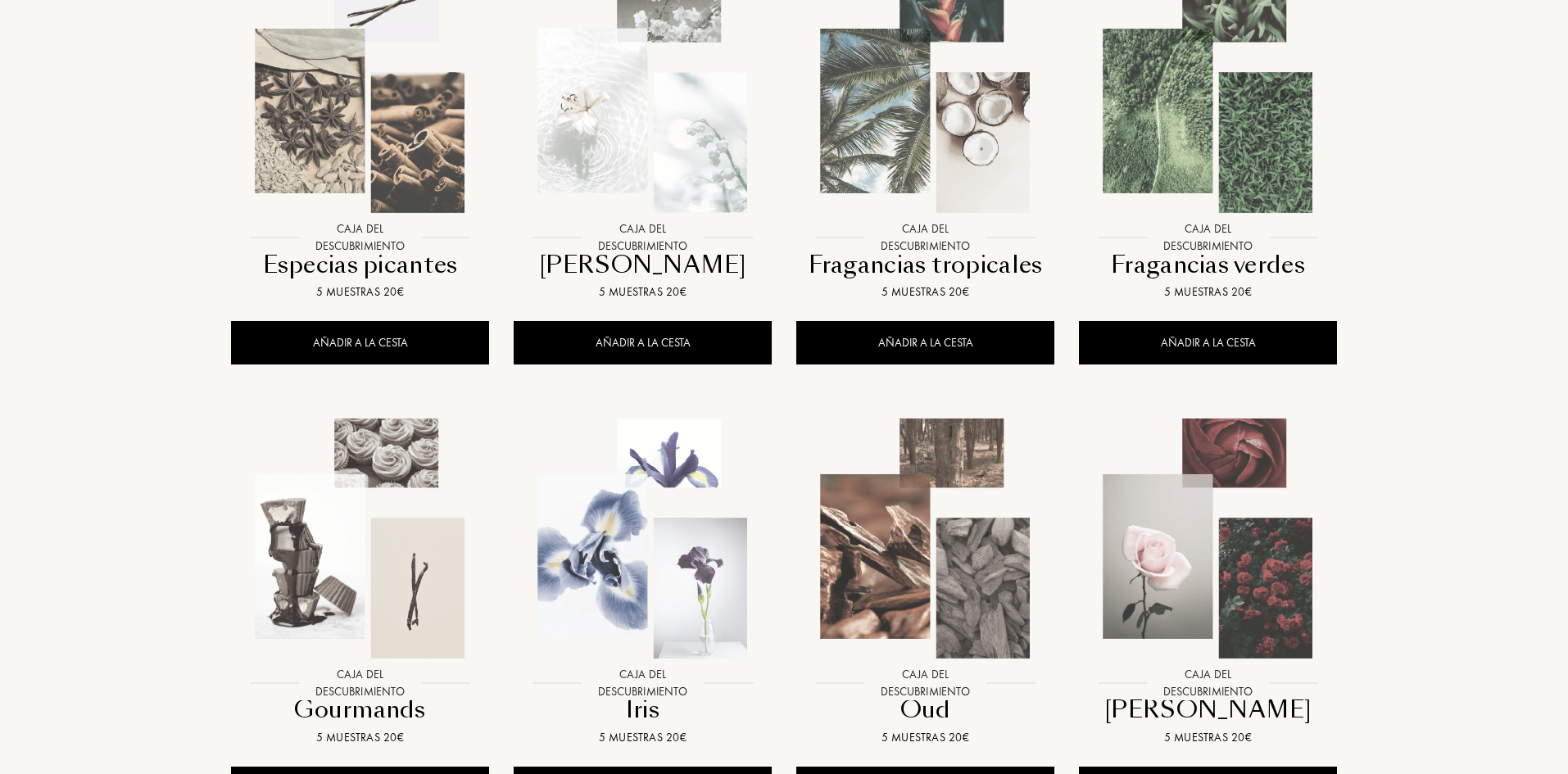
click at [385, 133] on img at bounding box center [360, 92] width 255 height 255
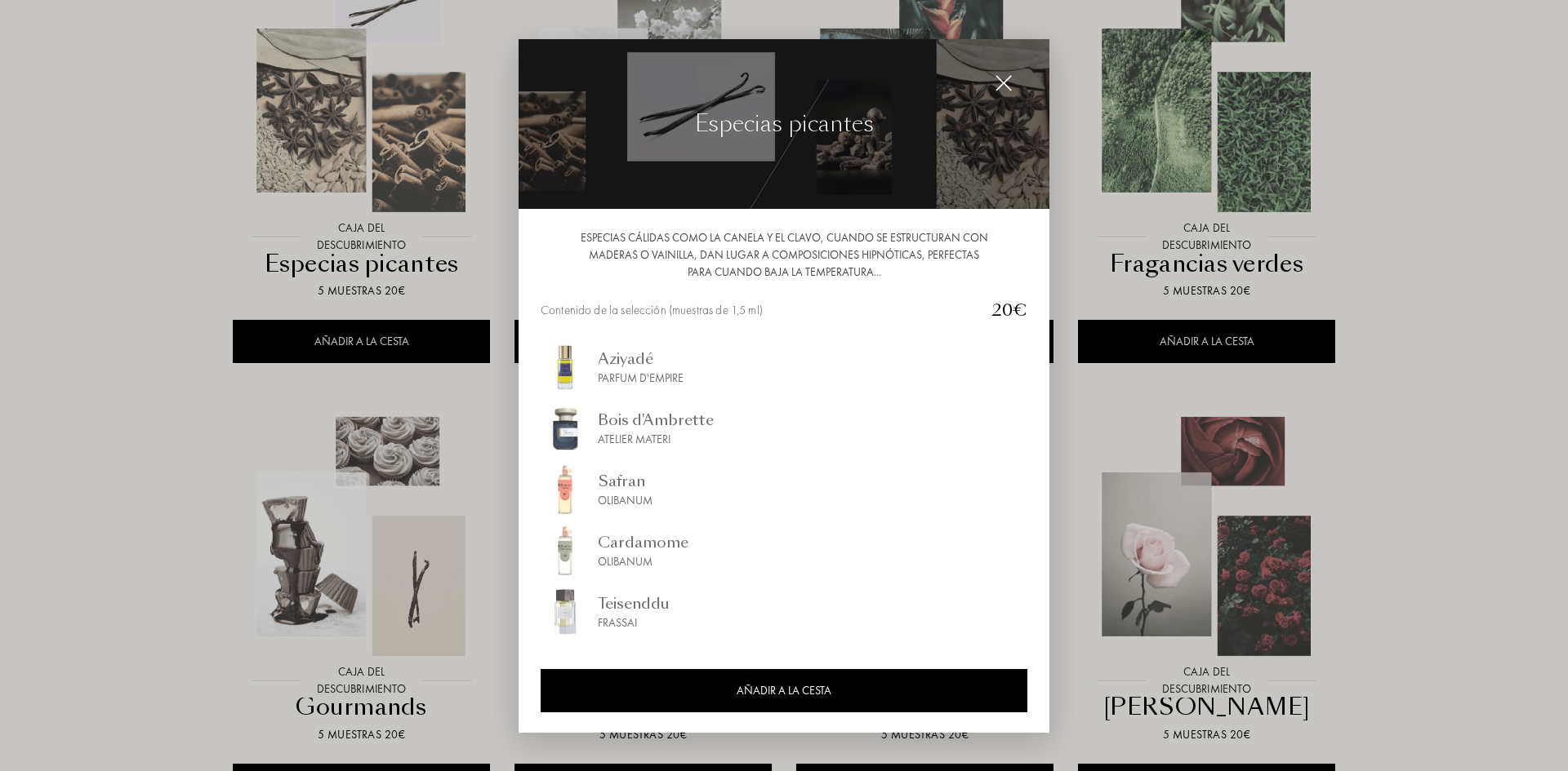
click at [0, 228] on div at bounding box center [784, 386] width 1568 height 771
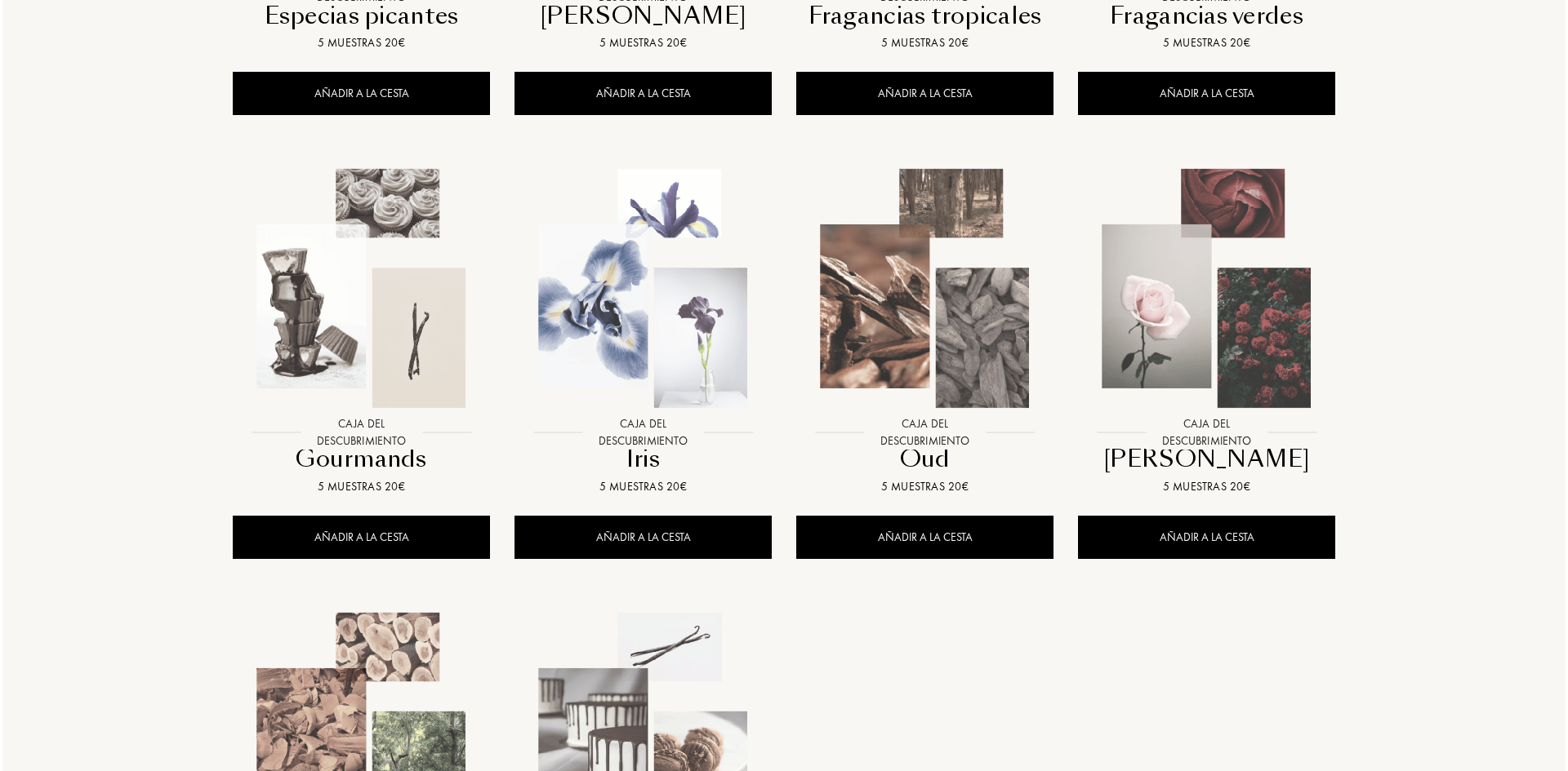
scroll to position [1224, 0]
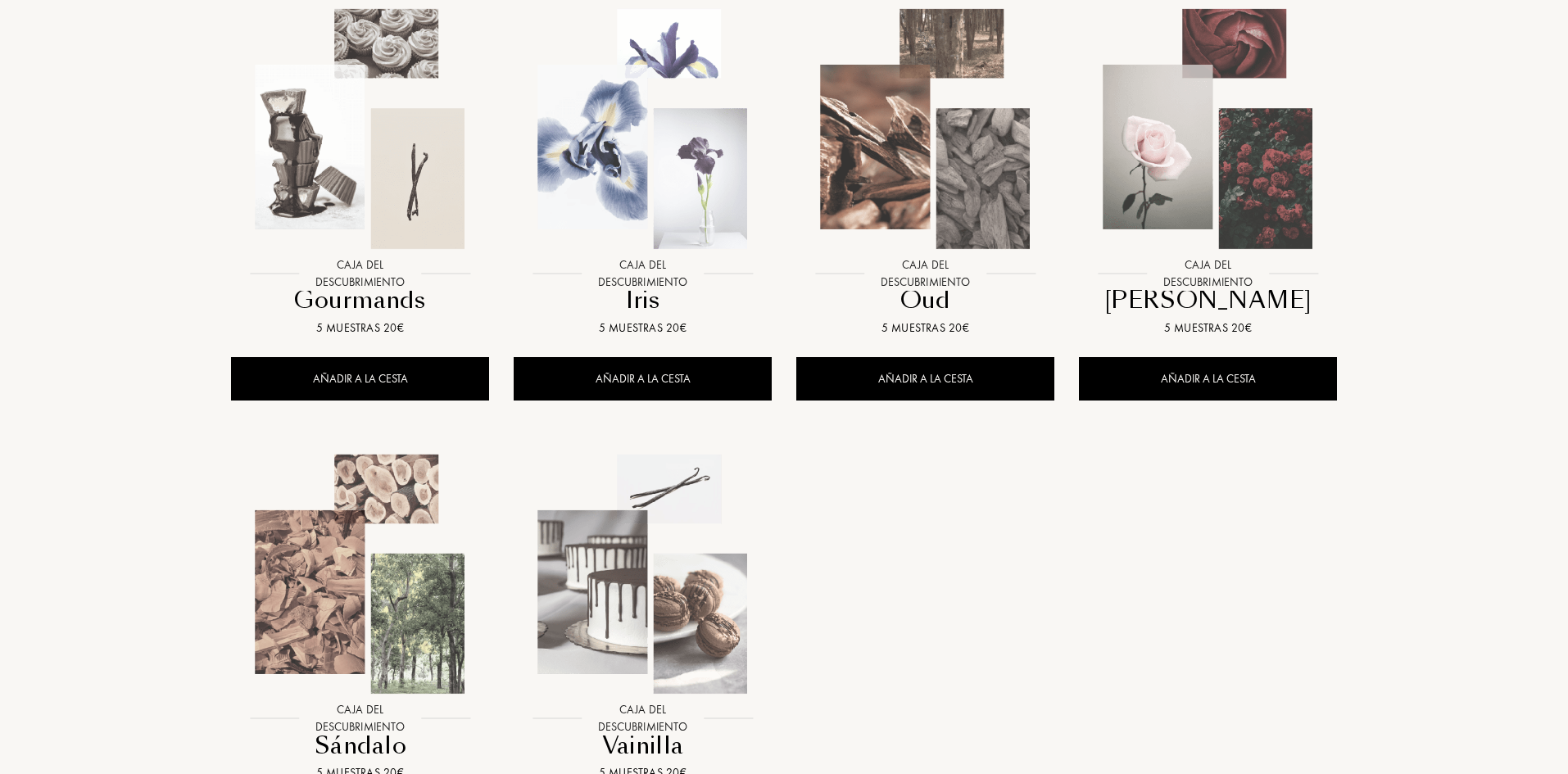
click at [362, 143] on img at bounding box center [360, 129] width 255 height 255
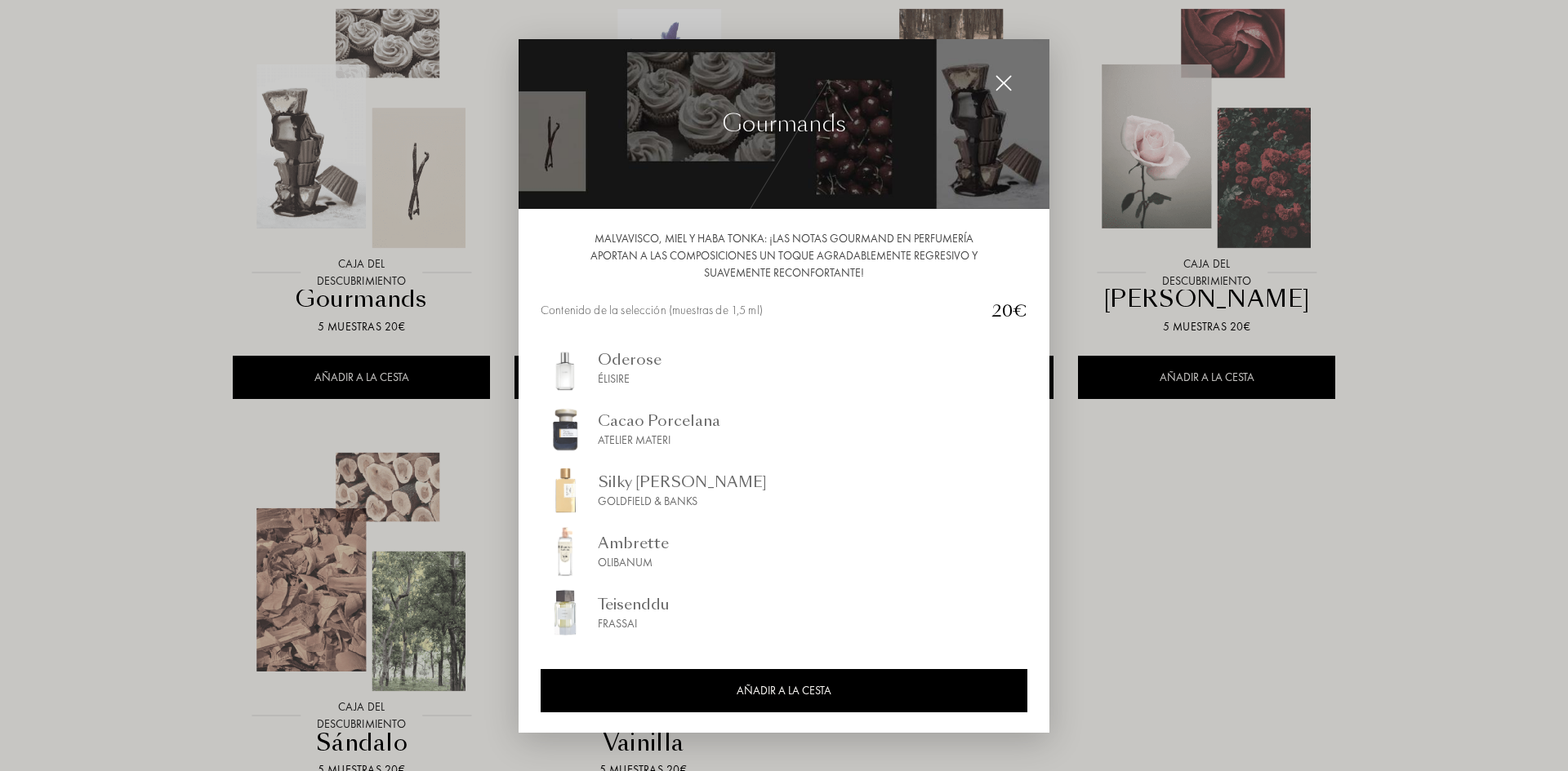
click at [611, 357] on div "Oderose" at bounding box center [629, 358] width 63 height 22
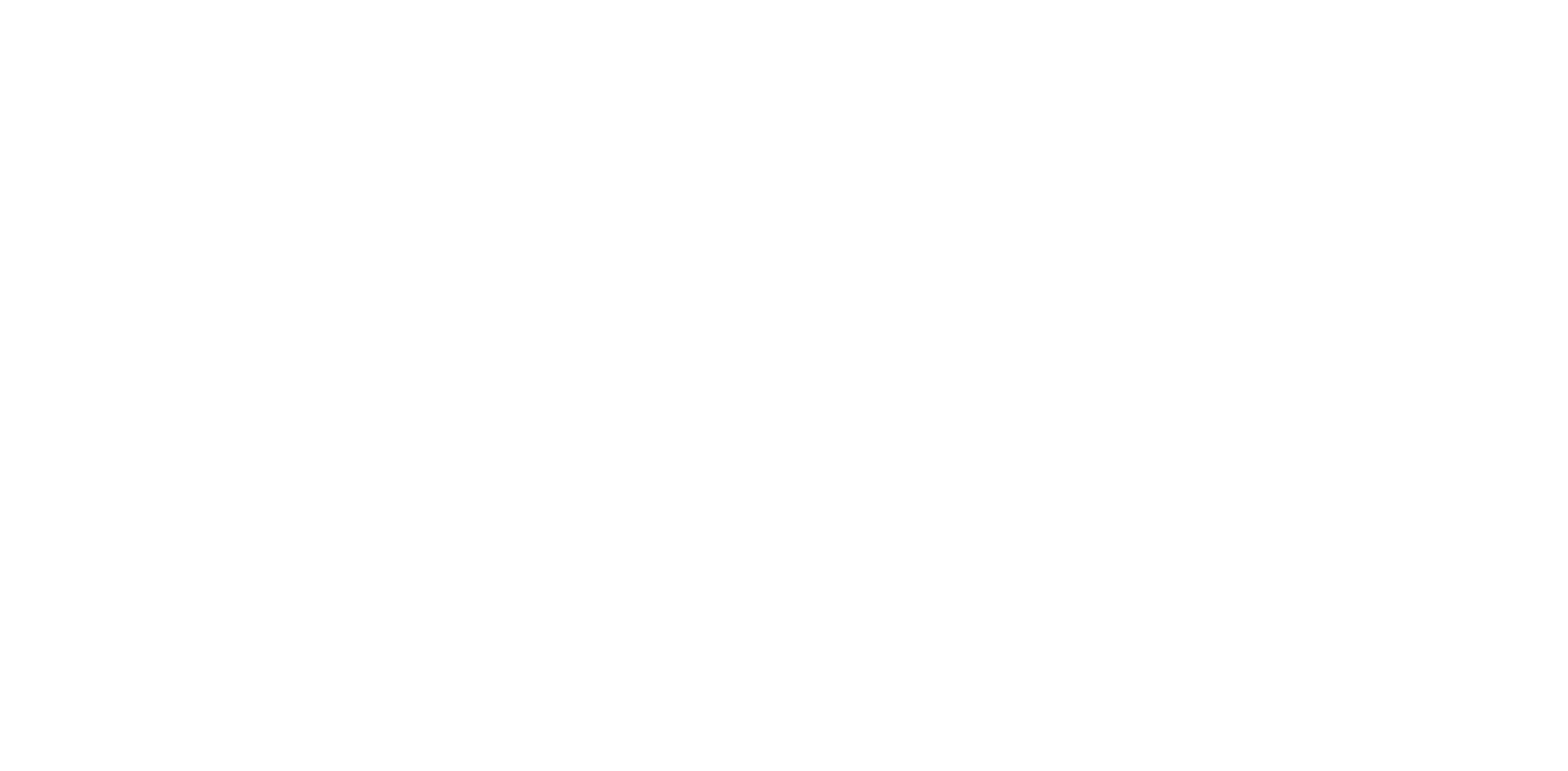
select select "ES"
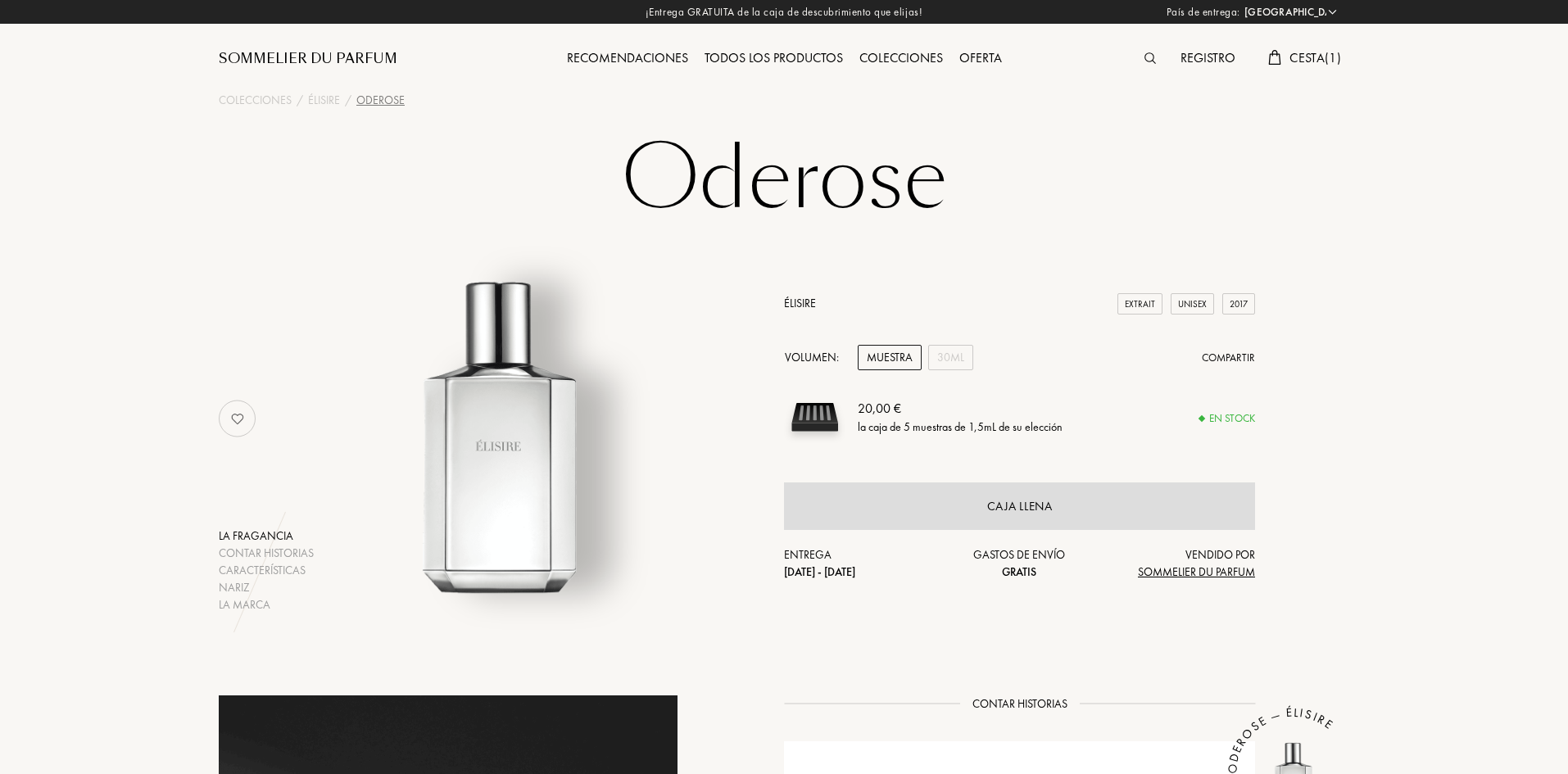
click at [1329, 57] on span "Cesta ( 1 )" at bounding box center [1315, 58] width 51 height 17
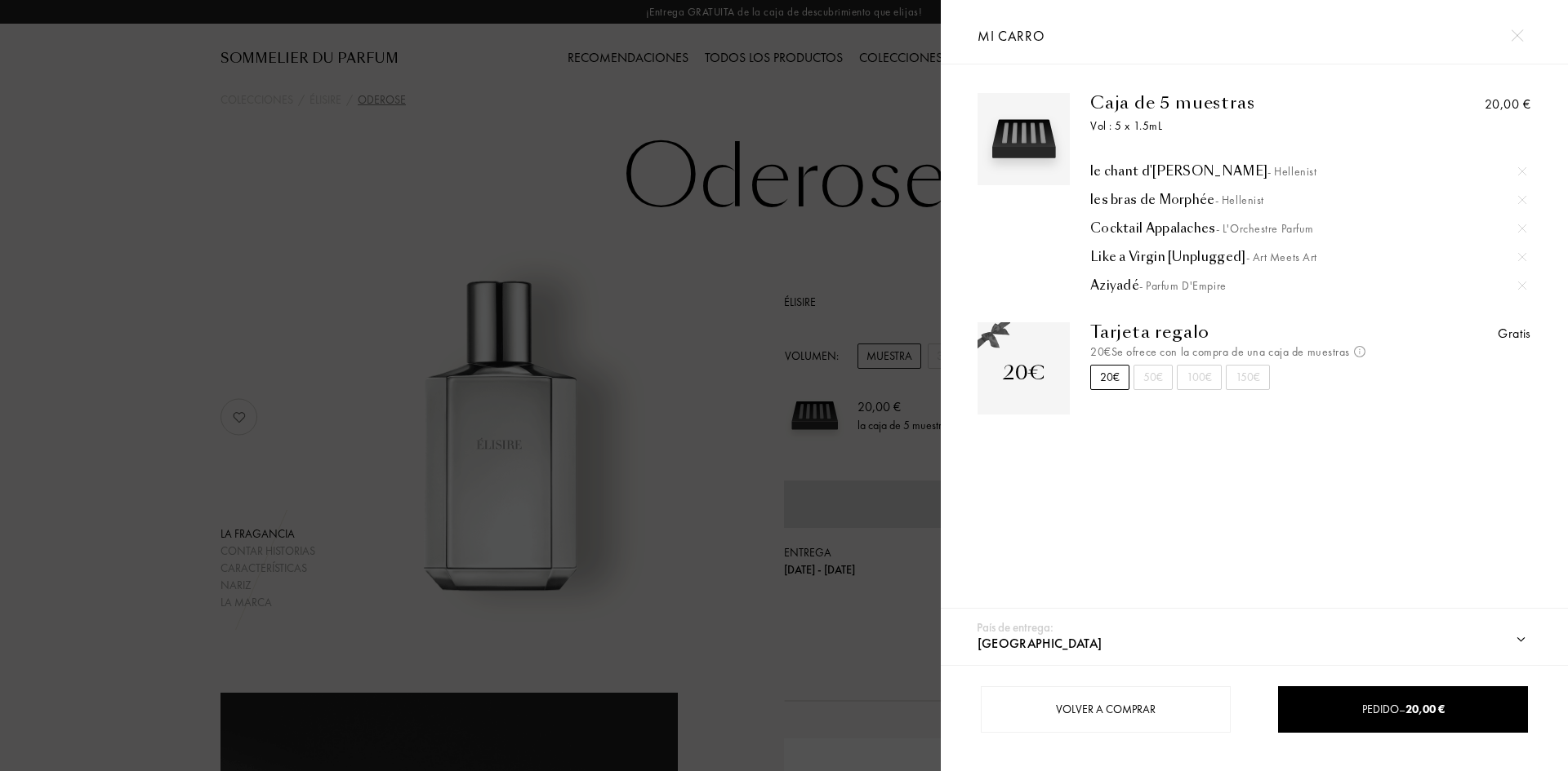
click at [1273, 531] on div "Caja de 5 muestras Vol : 5 x 1.5mL le chant d'Achille - Hellenist les bras de M…" at bounding box center [1253, 340] width 627 height 554
click at [1523, 37] on div at bounding box center [1516, 35] width 29 height 29
